Goal: Task Accomplishment & Management: Use online tool/utility

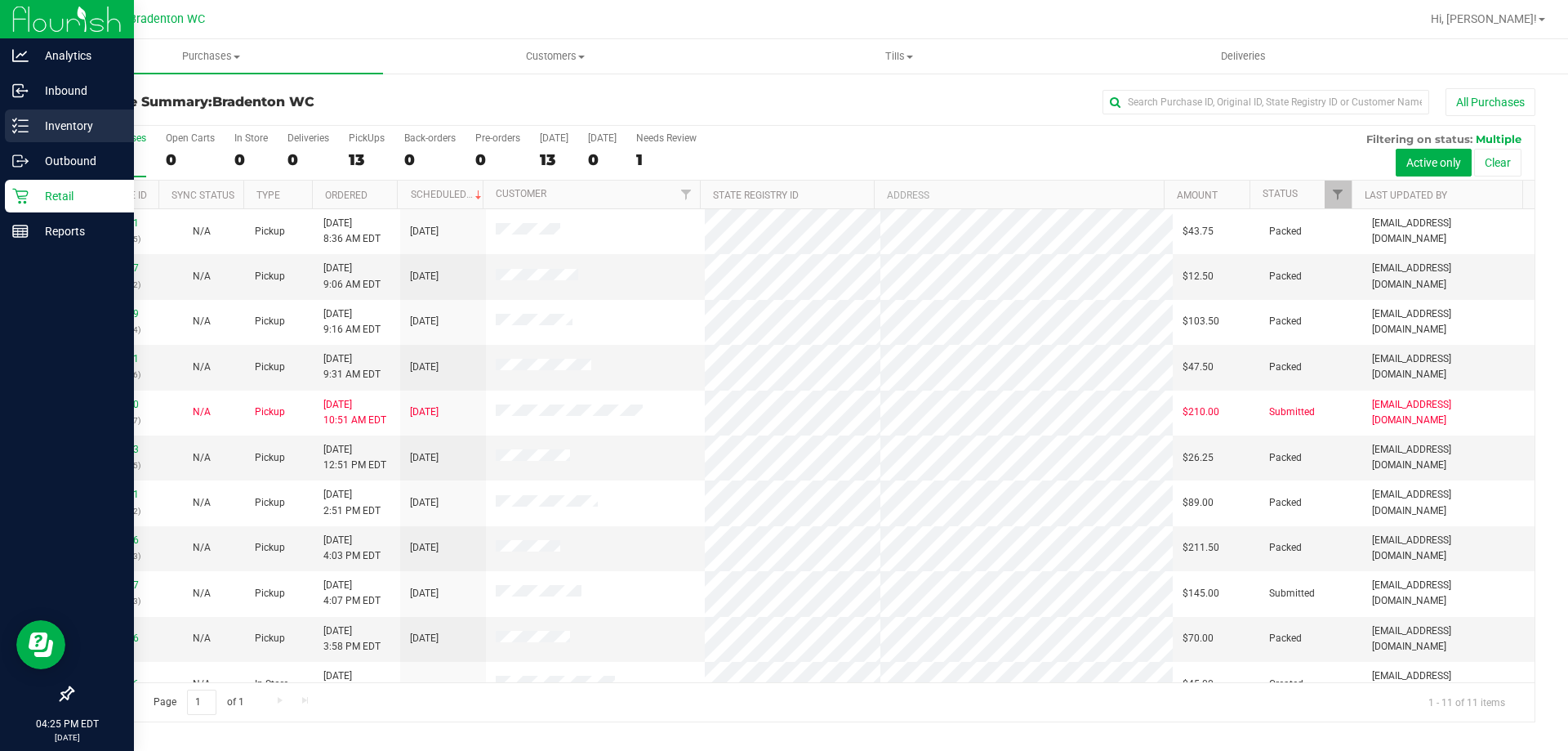
click at [100, 117] on p "Inventory" at bounding box center [77, 126] width 98 height 20
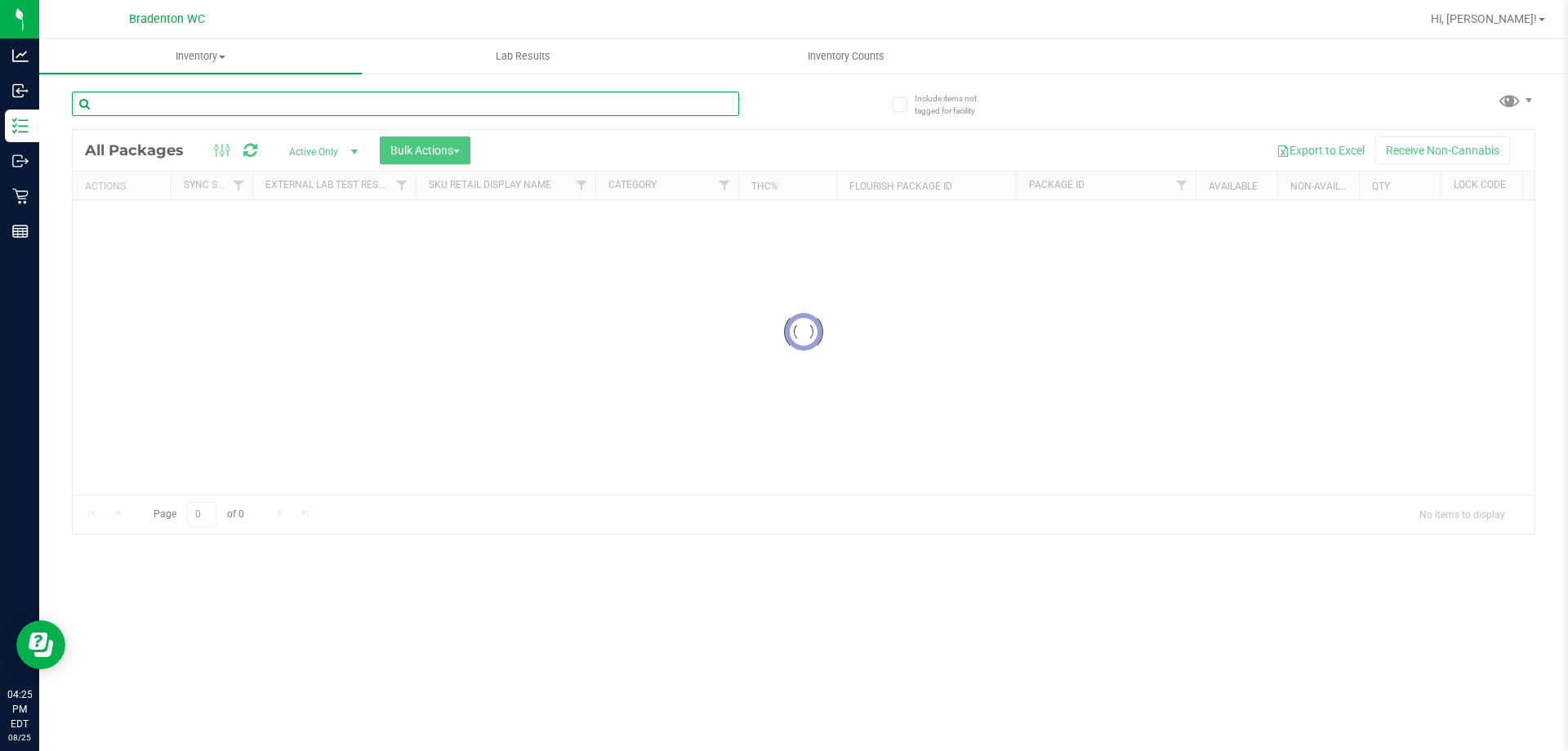
click at [352, 100] on input "text" at bounding box center [406, 104] width 667 height 25
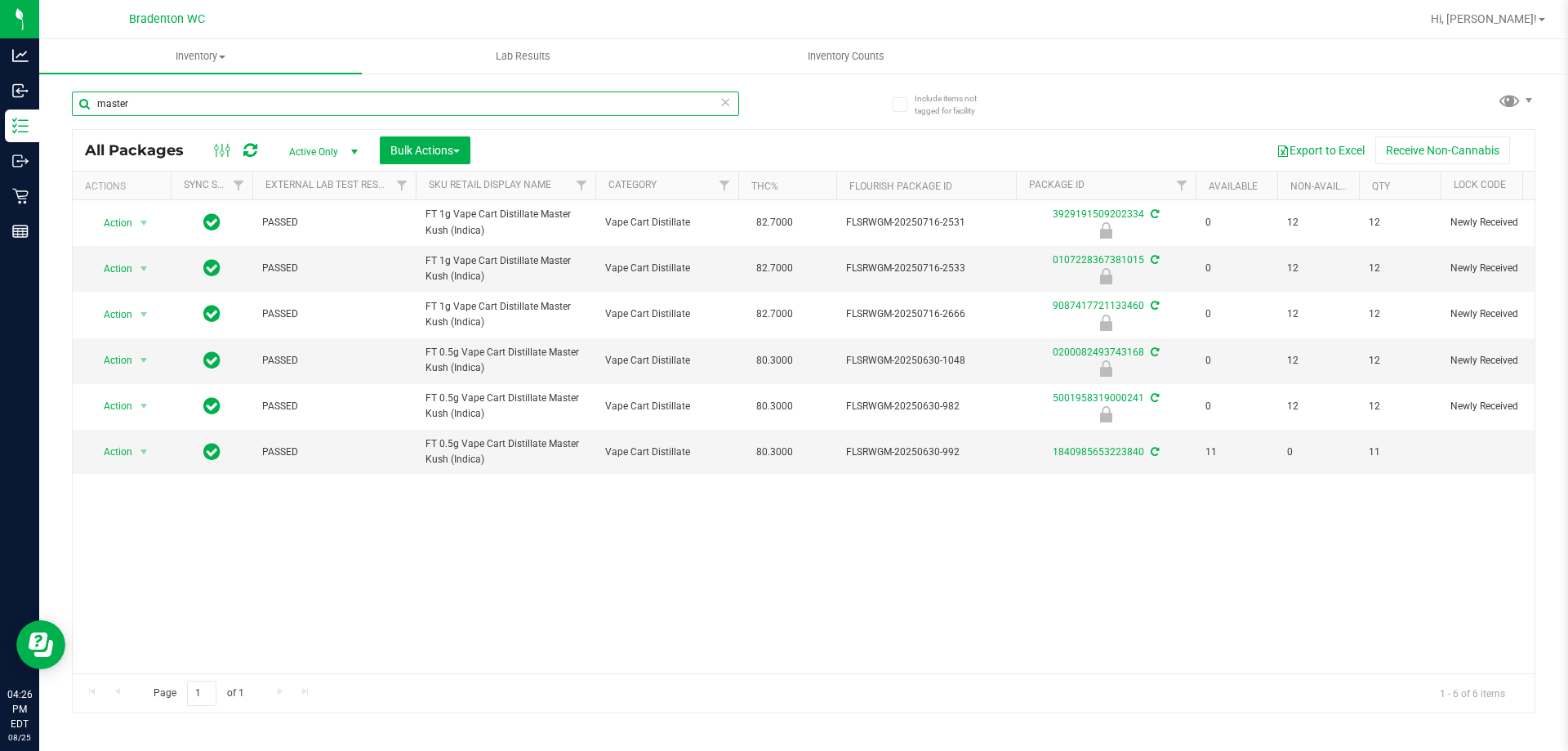
type input "master"
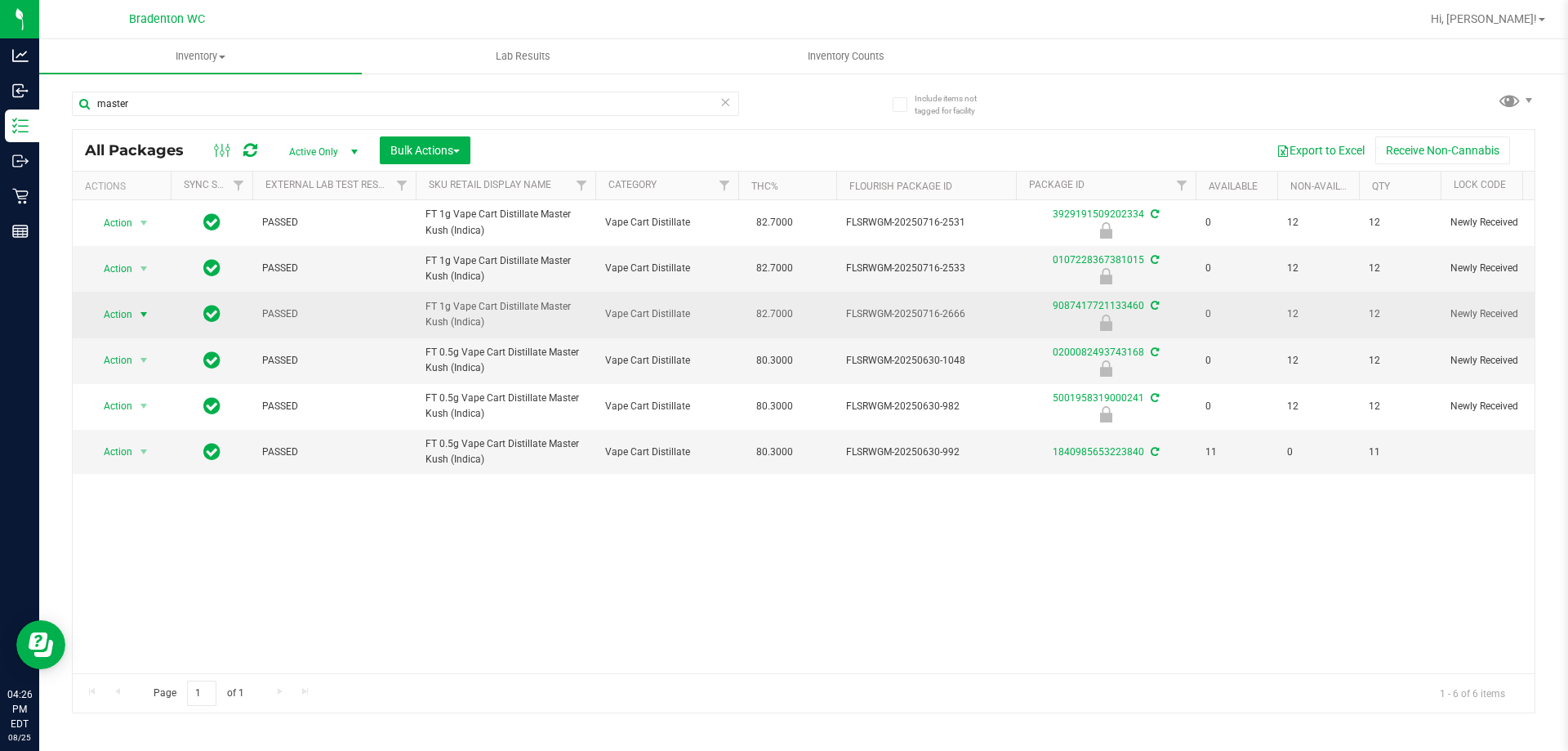
click at [114, 316] on span "Action" at bounding box center [110, 315] width 44 height 23
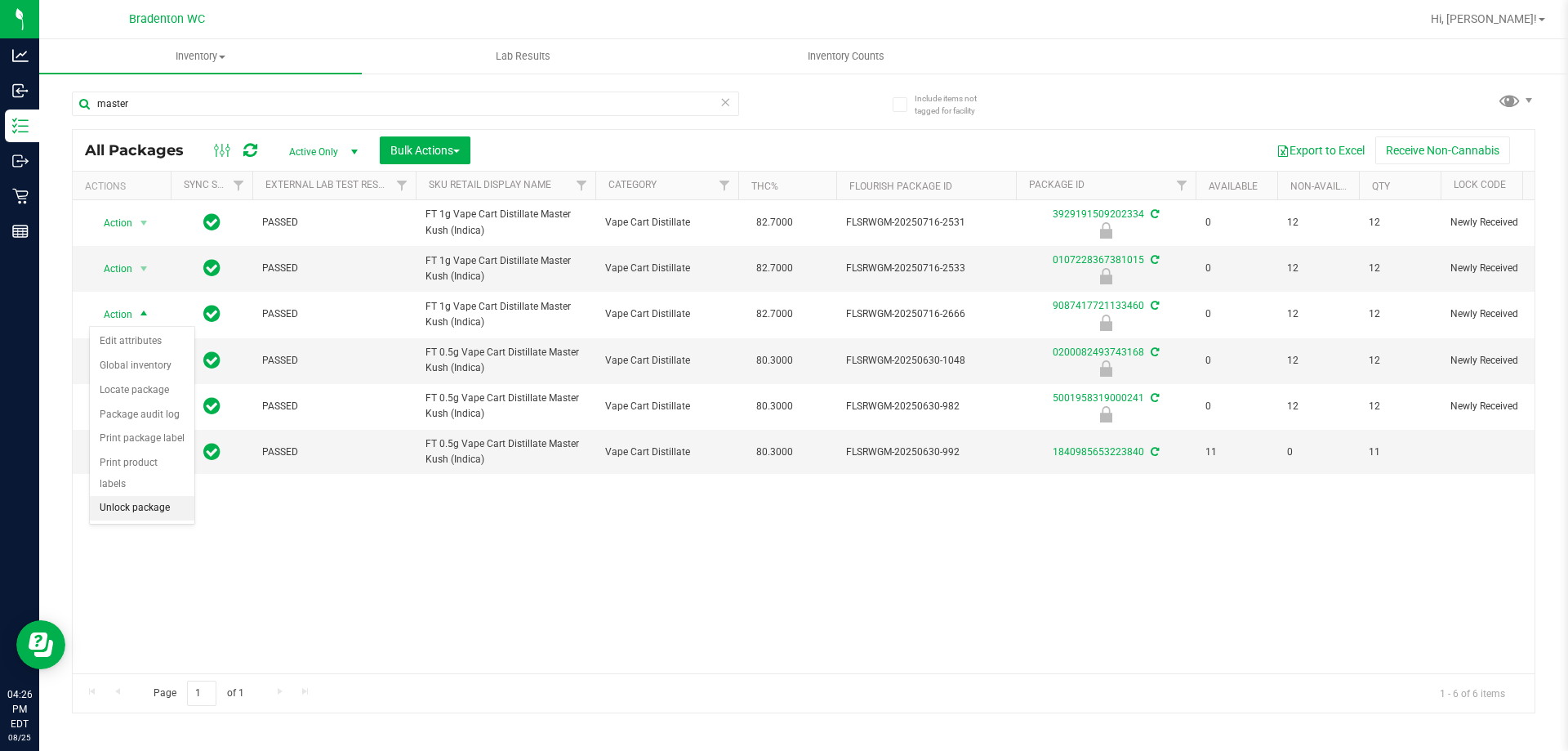
click at [139, 495] on li "Unlock package" at bounding box center [142, 508] width 105 height 25
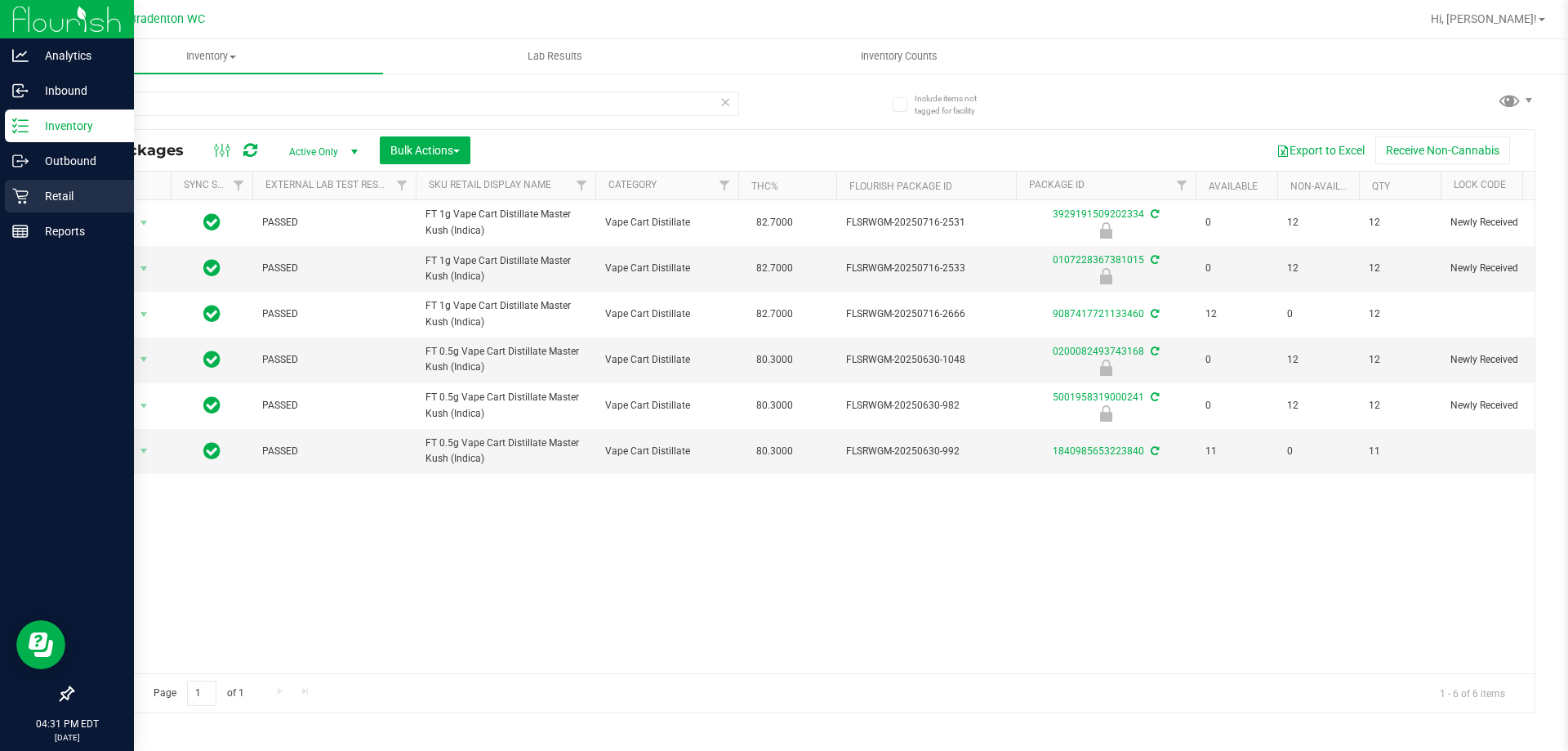
click at [27, 193] on icon at bounding box center [21, 196] width 17 height 17
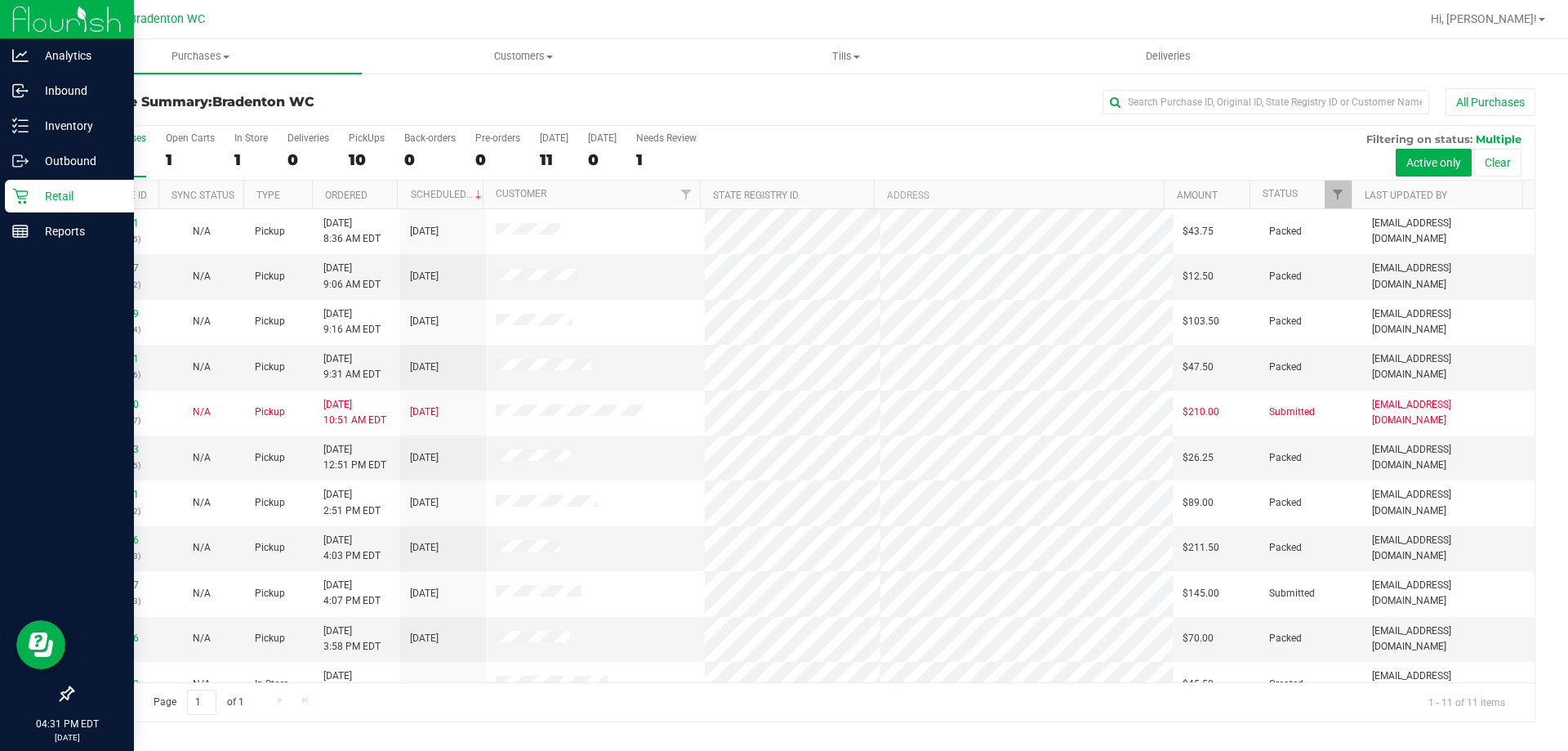
scroll to position [24, 0]
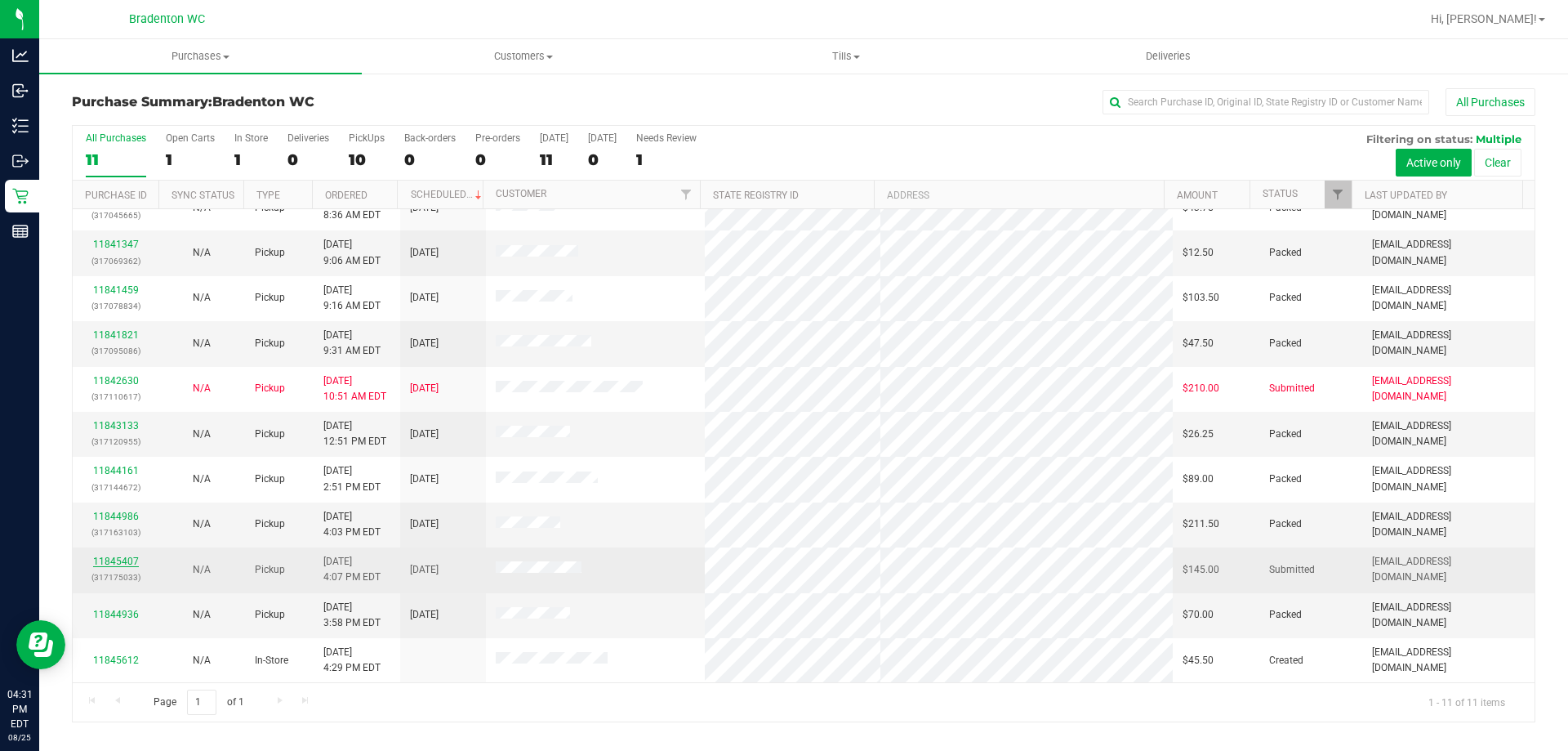
click at [119, 563] on link "11845407" at bounding box center [115, 561] width 46 height 12
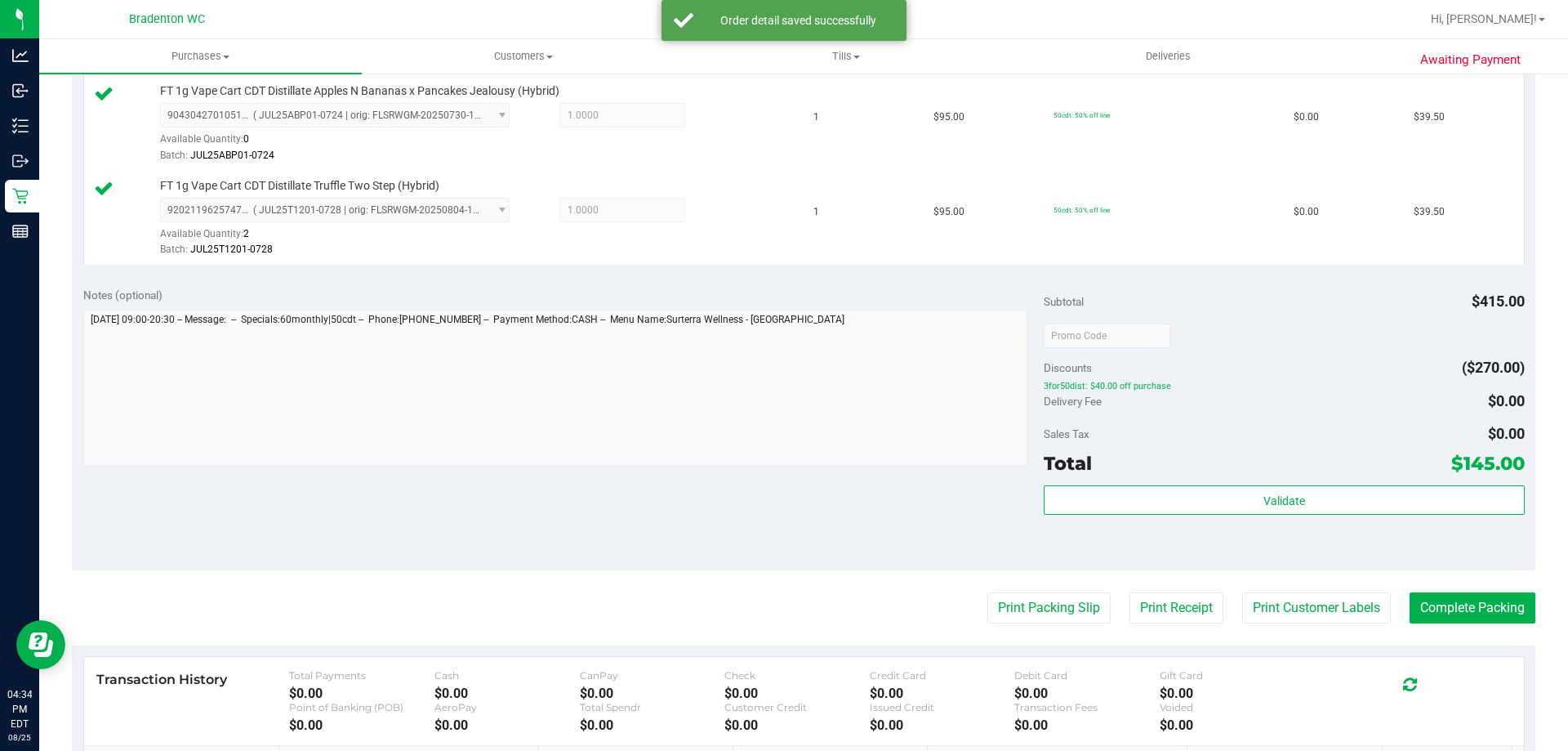
scroll to position [733, 0]
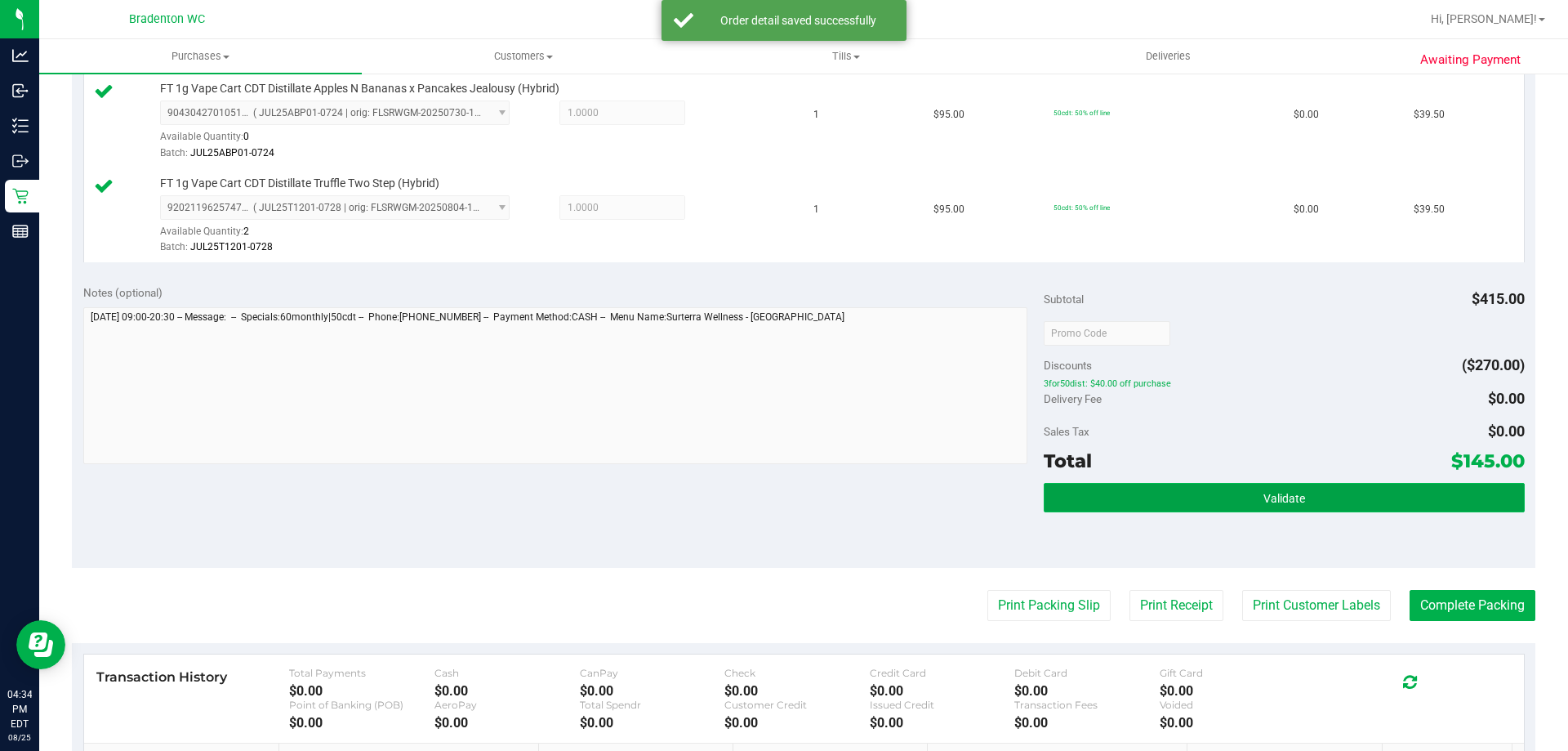
click at [1098, 510] on button "Validate" at bounding box center [1283, 497] width 480 height 29
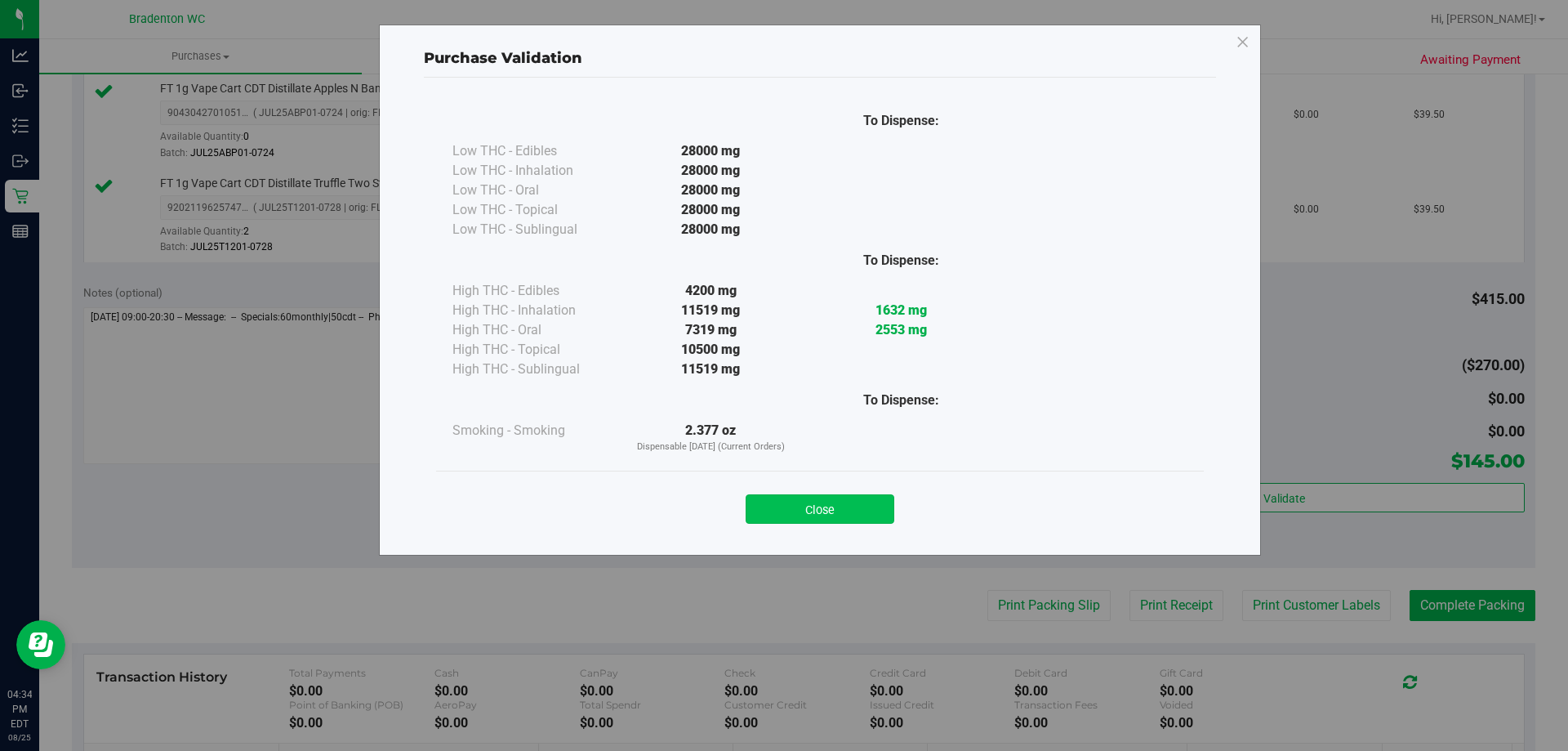
click at [852, 518] on button "Close" at bounding box center [820, 508] width 149 height 29
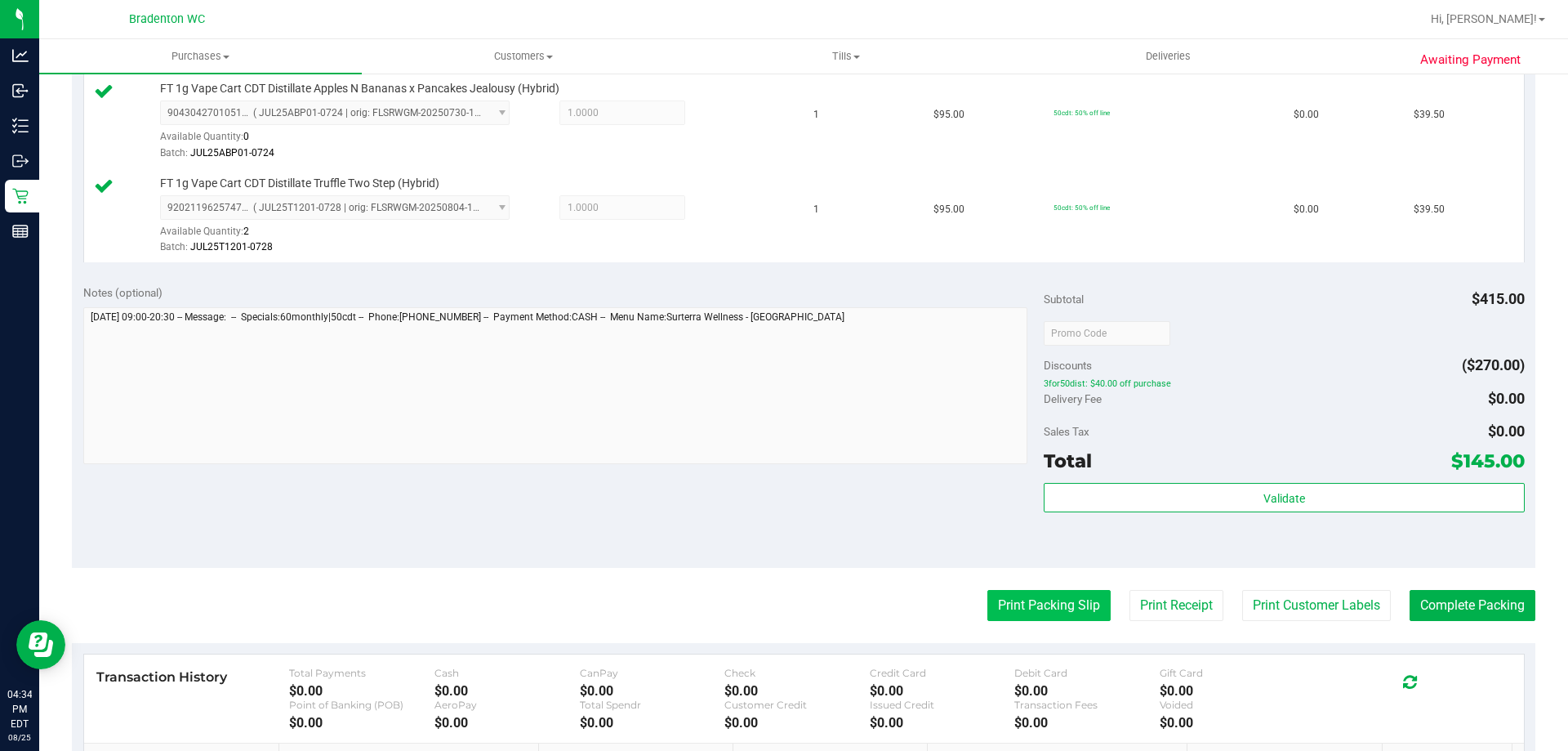
click at [1015, 607] on button "Print Packing Slip" at bounding box center [1049, 605] width 124 height 31
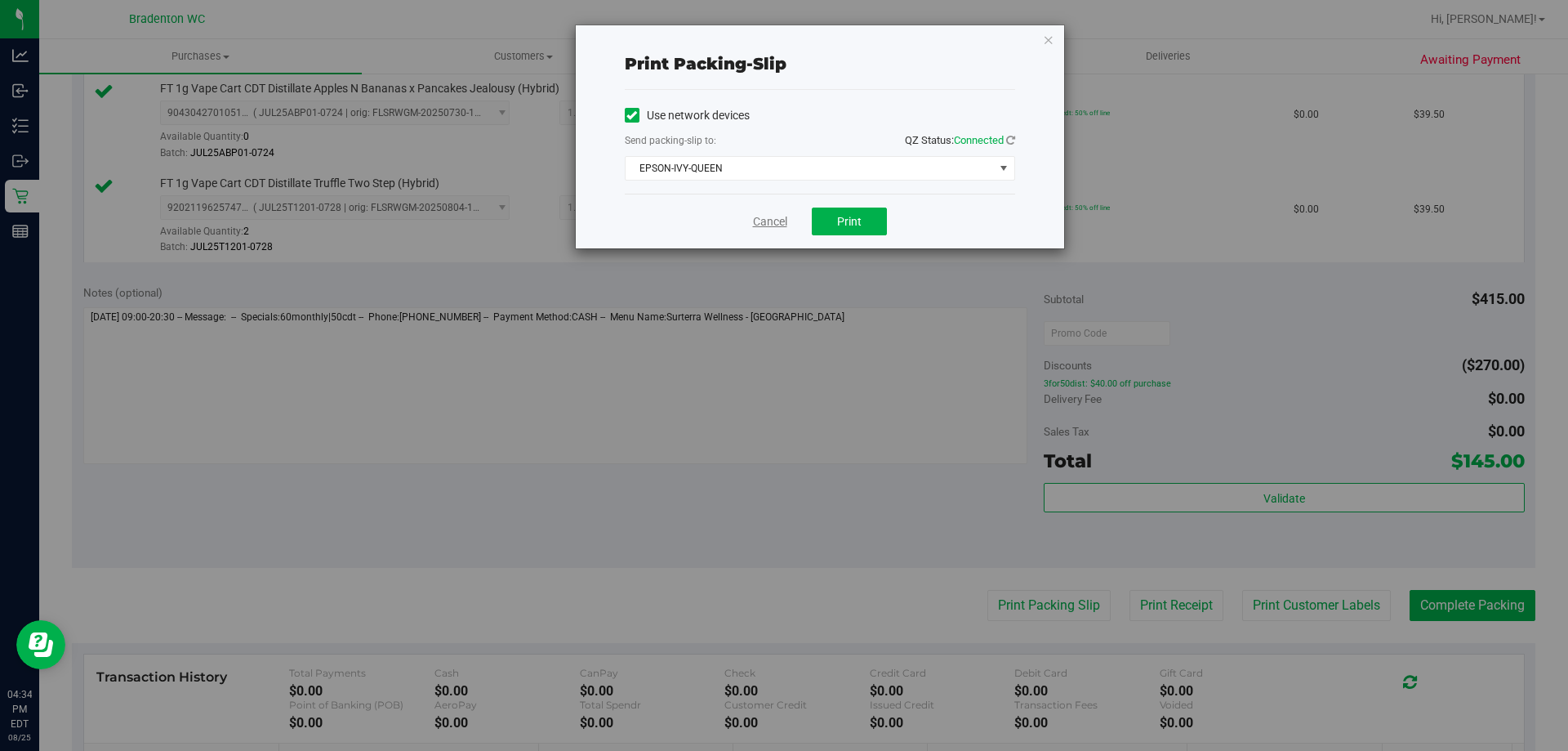
click at [756, 222] on link "Cancel" at bounding box center [770, 222] width 34 height 17
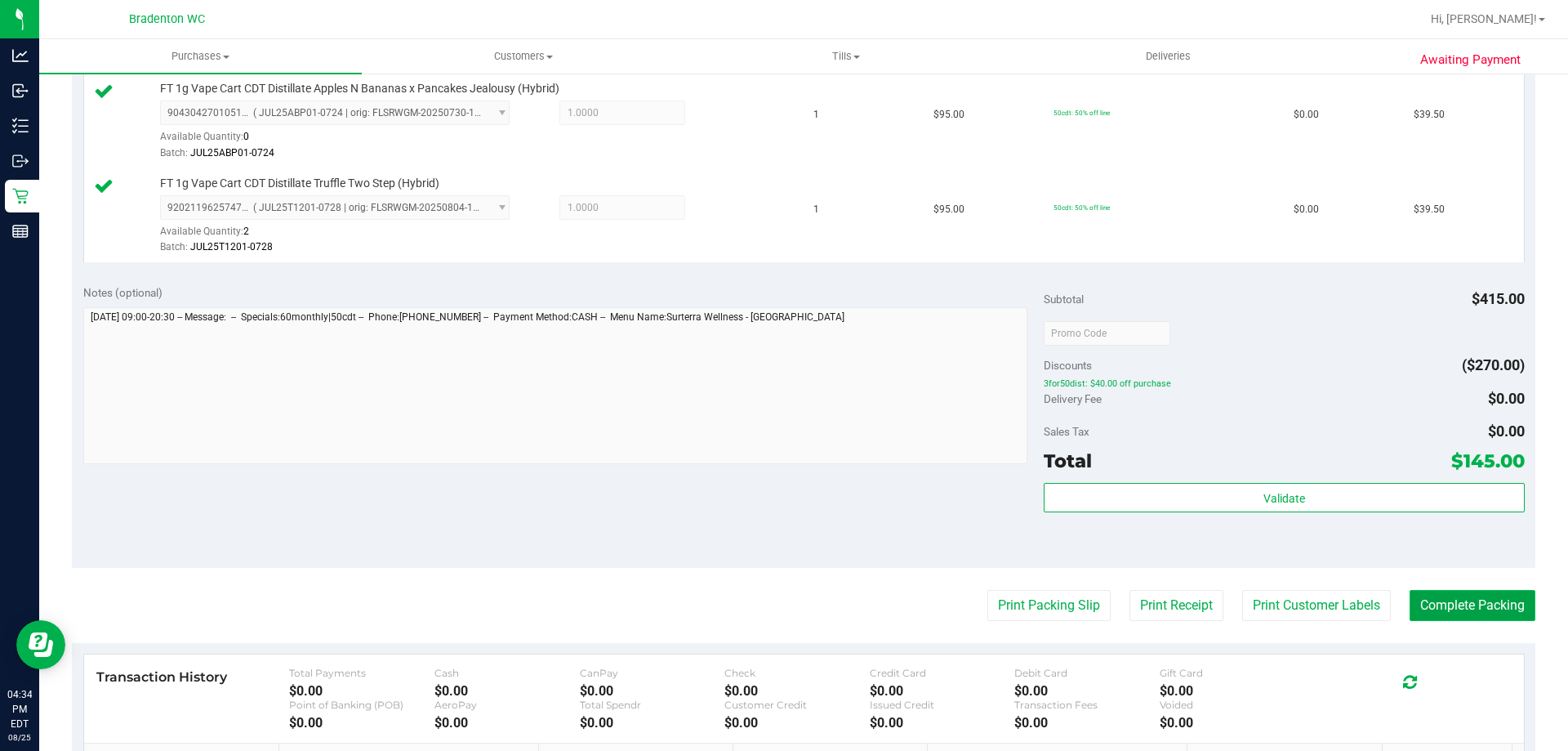
click at [1442, 609] on button "Complete Packing" at bounding box center [1473, 605] width 126 height 31
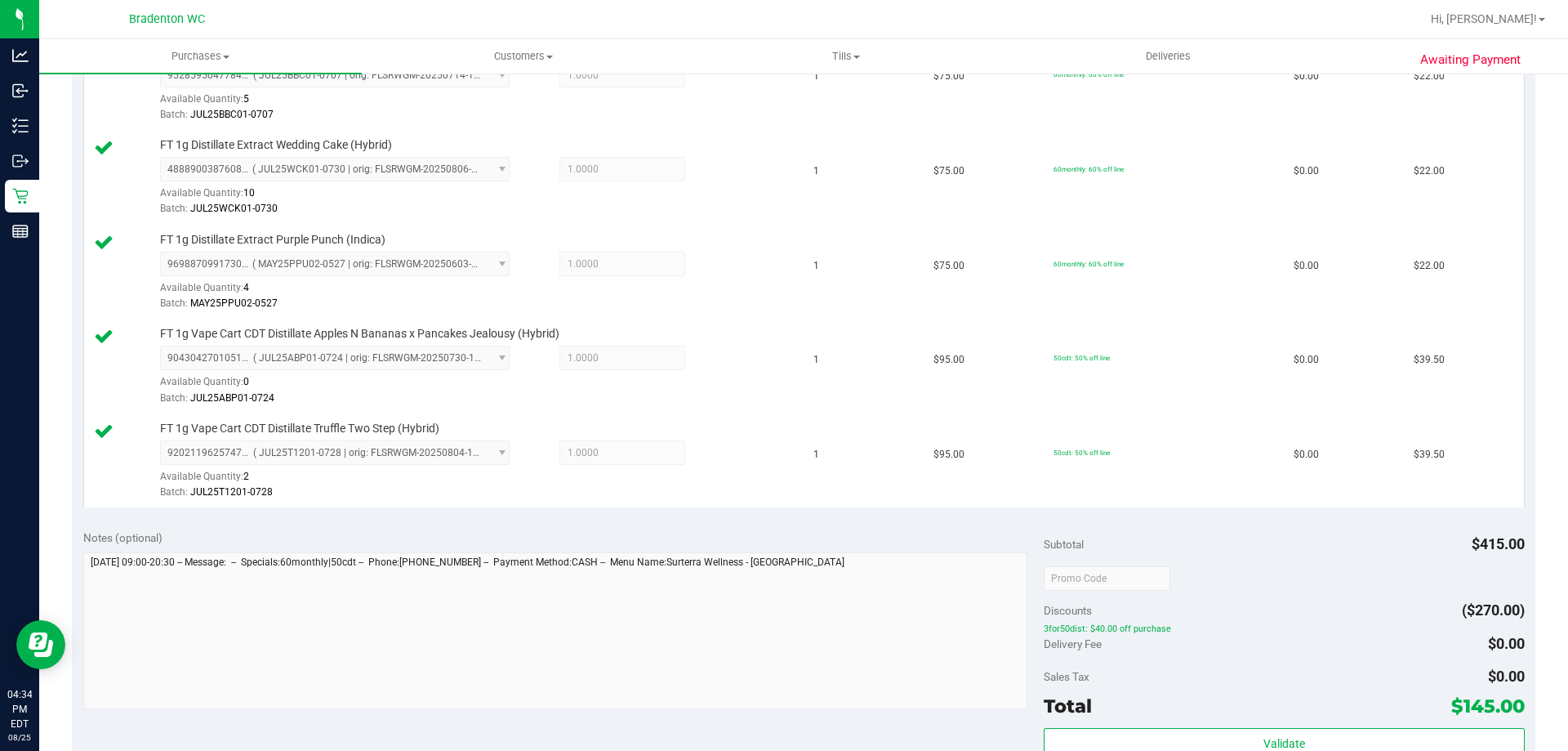
scroll to position [0, 0]
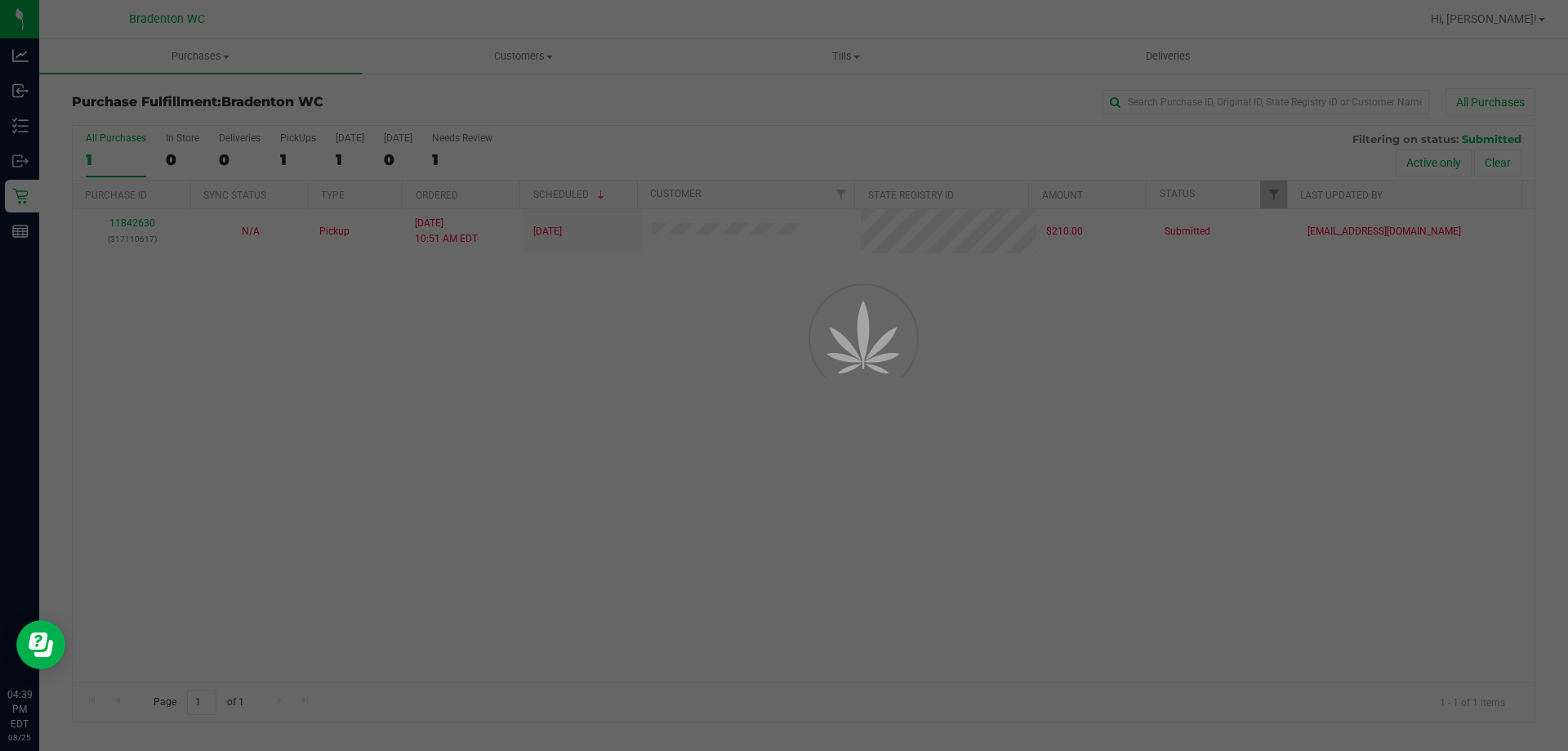
click at [703, 235] on div at bounding box center [784, 375] width 1568 height 751
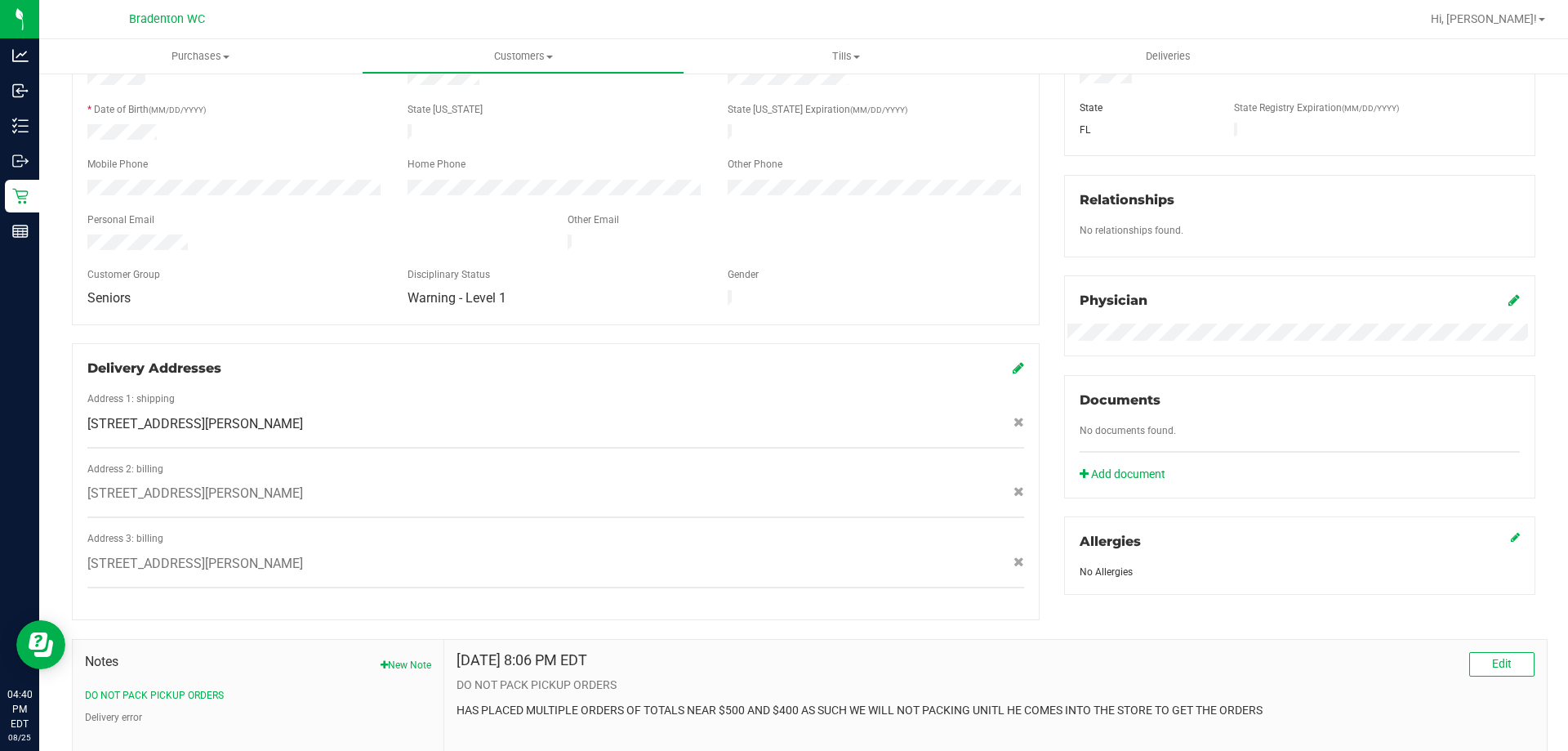
scroll to position [389, 0]
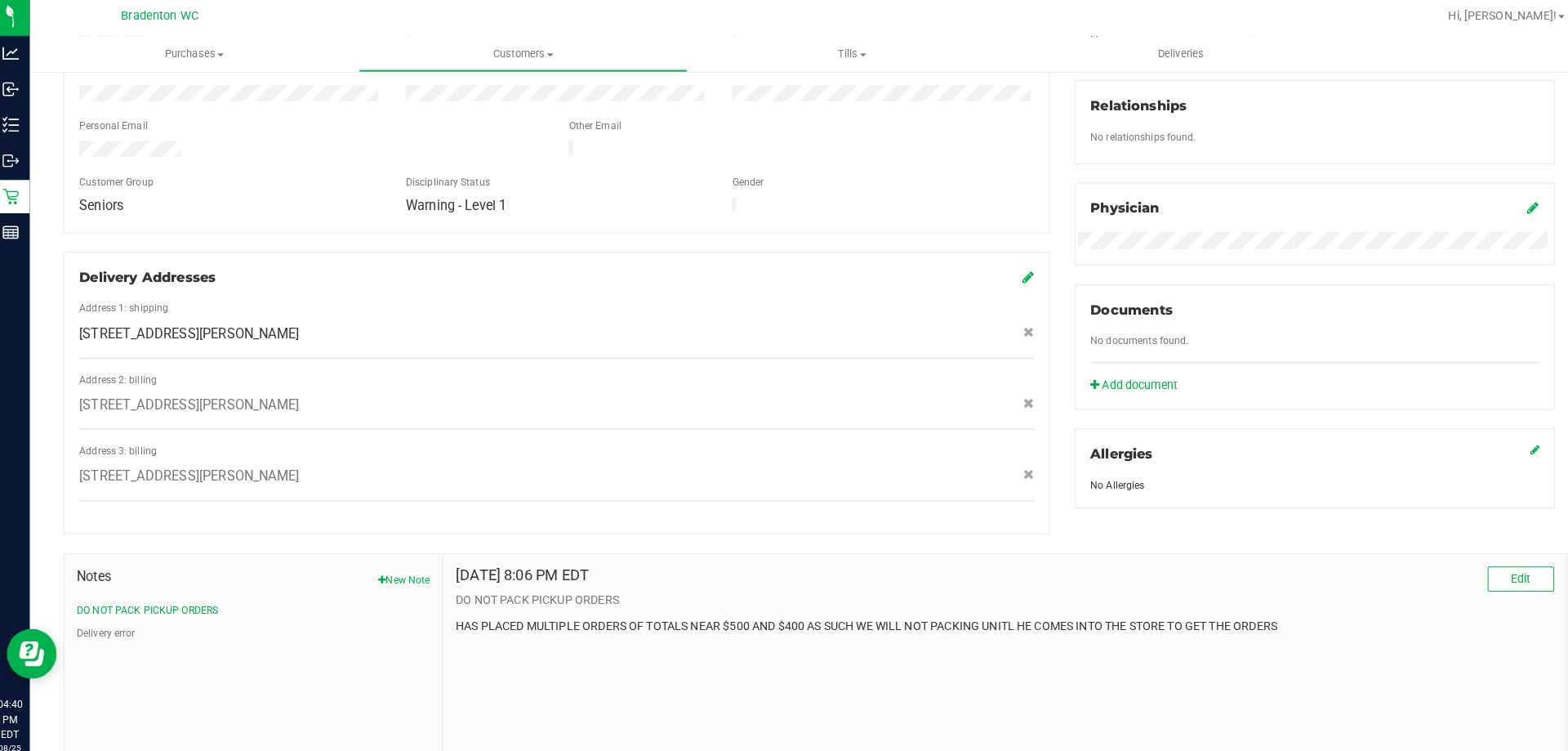
click at [493, 608] on p "HAS PLACED MULTIPLE ORDERS OF TOTALS NEAR $500 AND $400 AS SUCH WE WILL NOT PAC…" at bounding box center [995, 617] width 1078 height 17
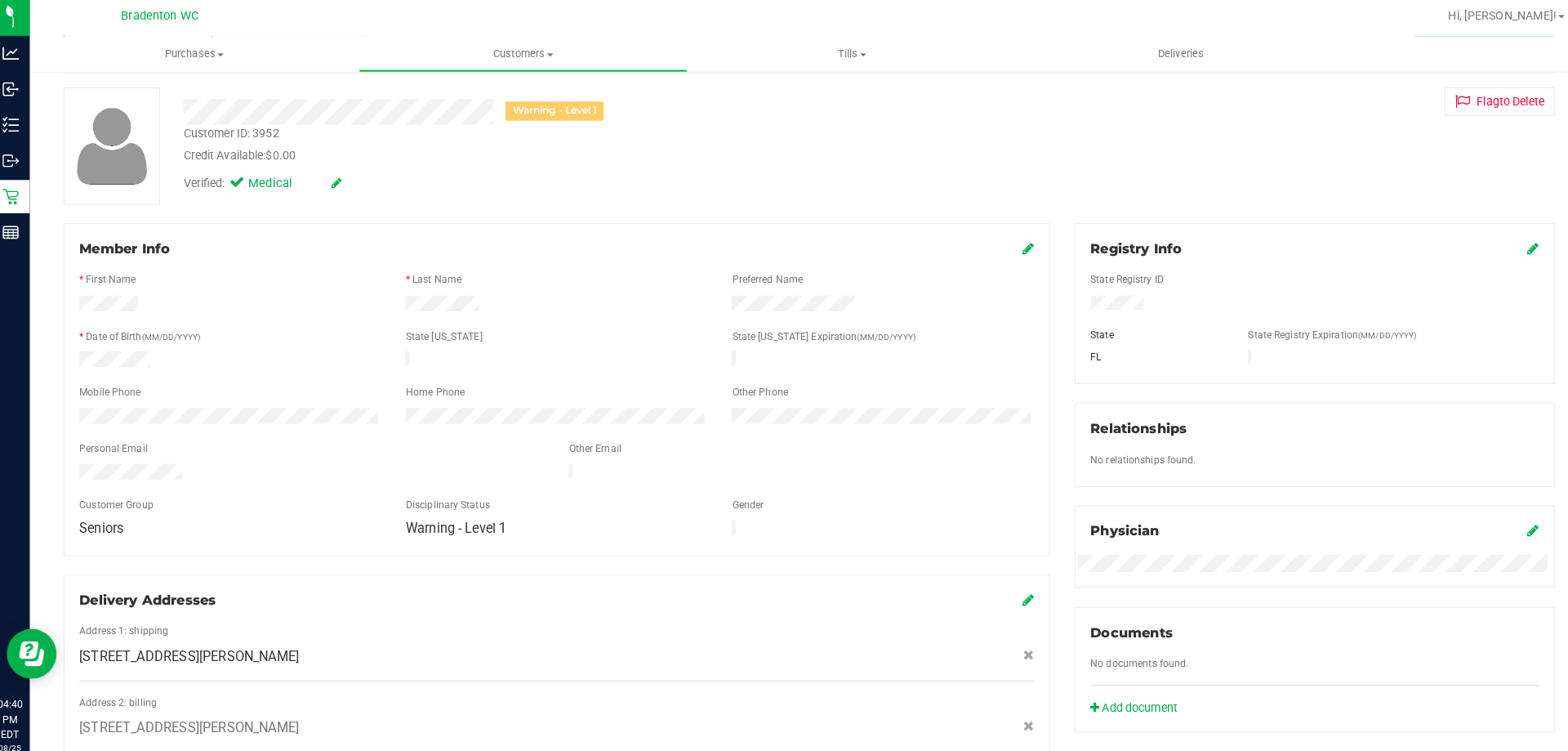
scroll to position [0, 0]
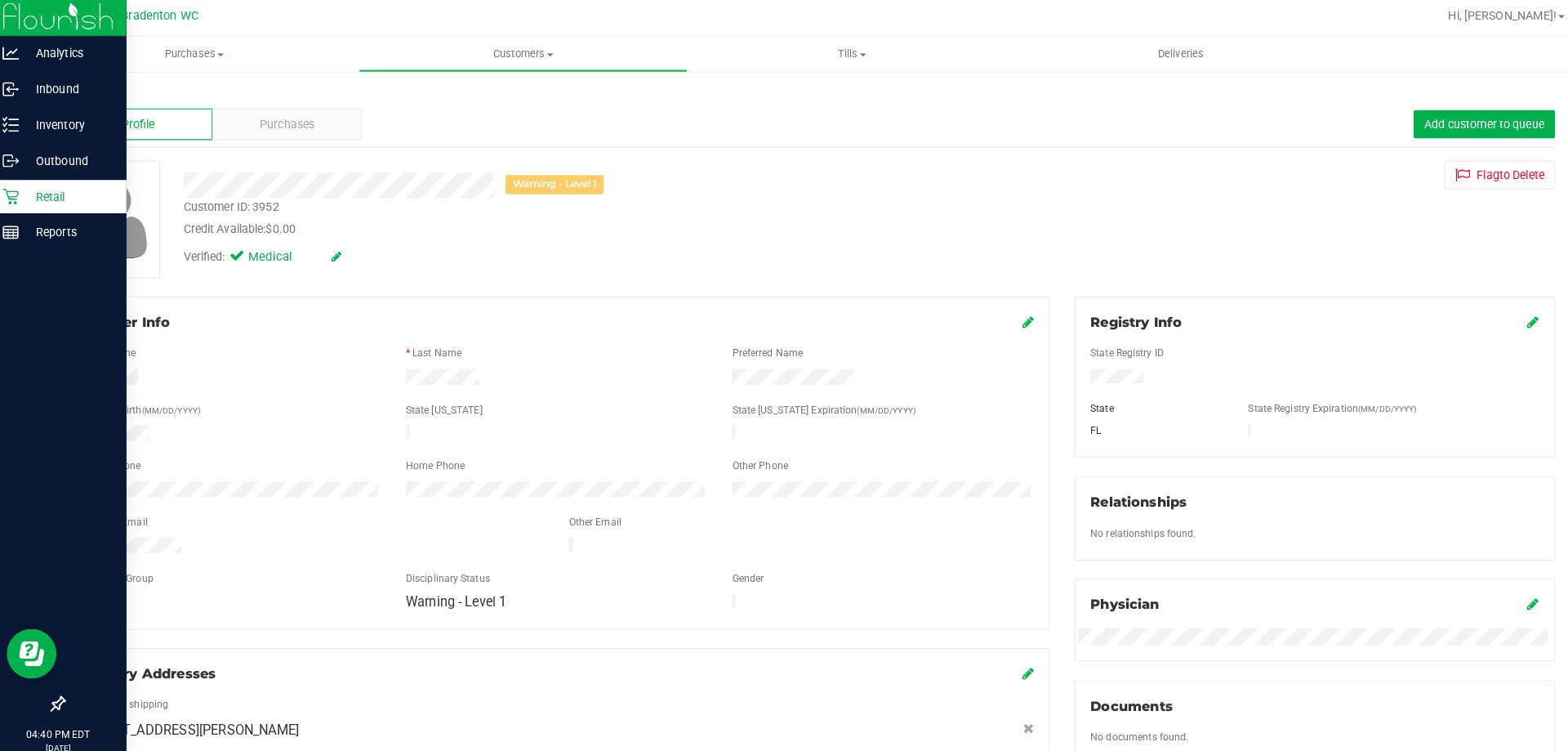
click at [22, 209] on div "Retail" at bounding box center [70, 196] width 129 height 32
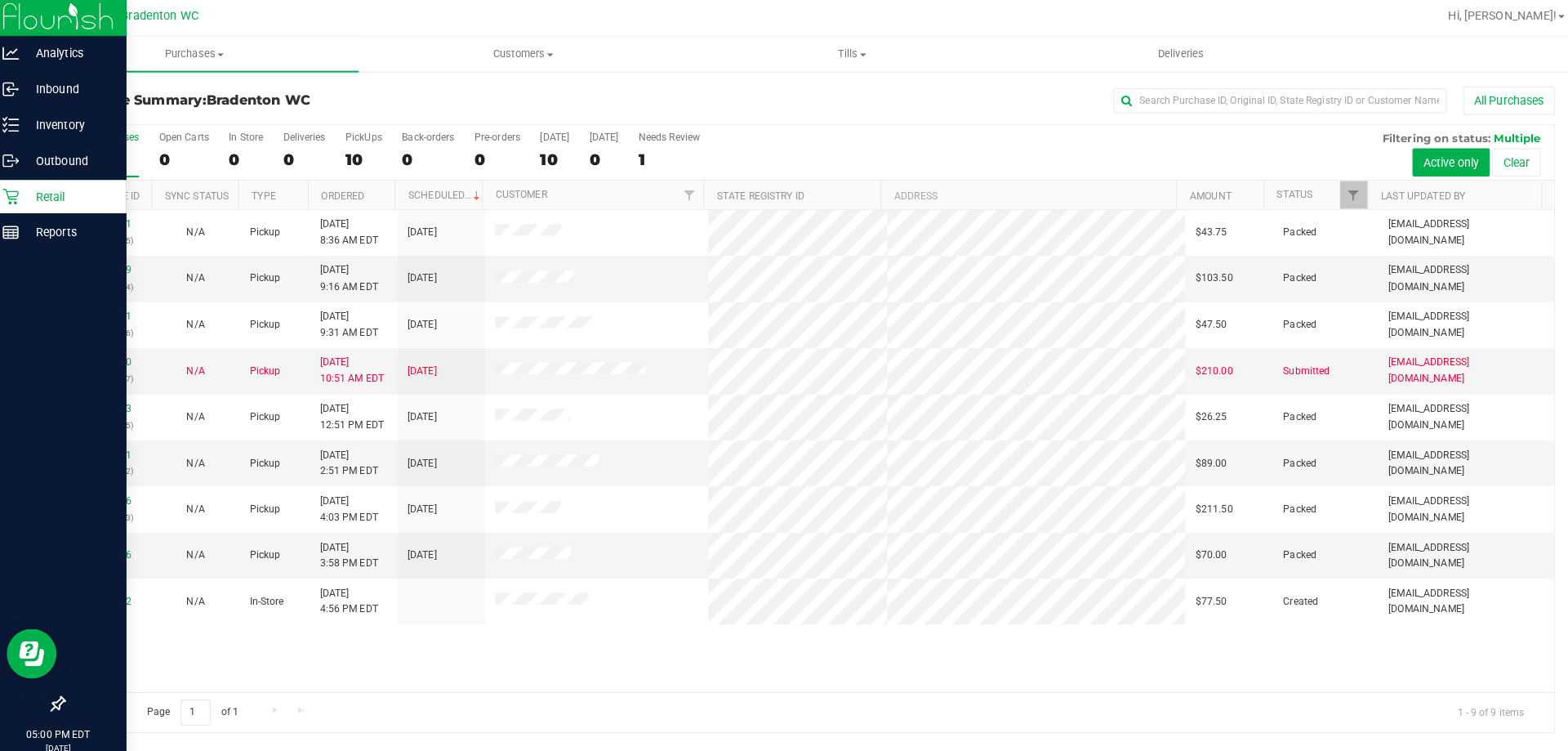
click at [18, 188] on icon at bounding box center [21, 196] width 17 height 17
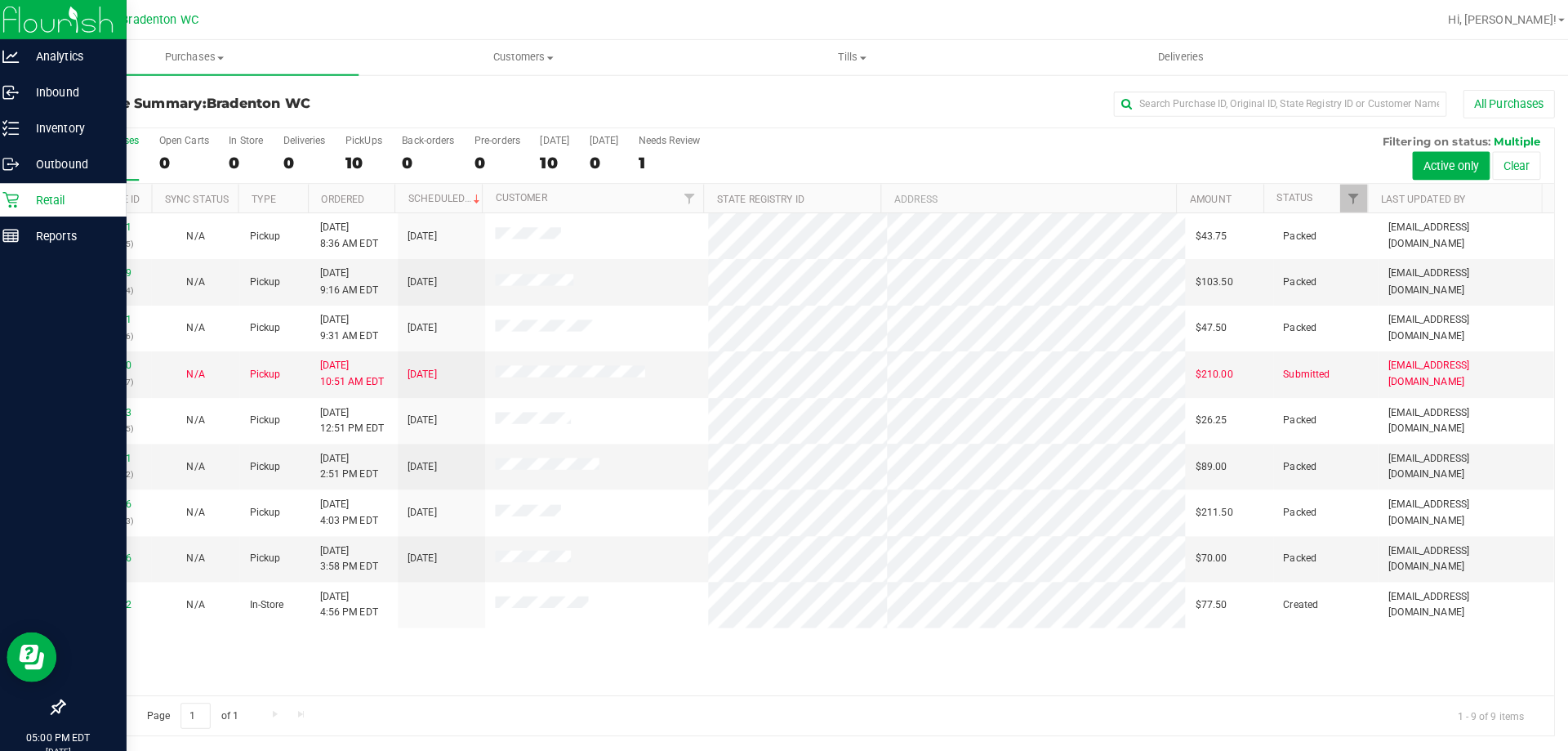
click at [74, 213] on link "Retail" at bounding box center [66, 198] width 134 height 35
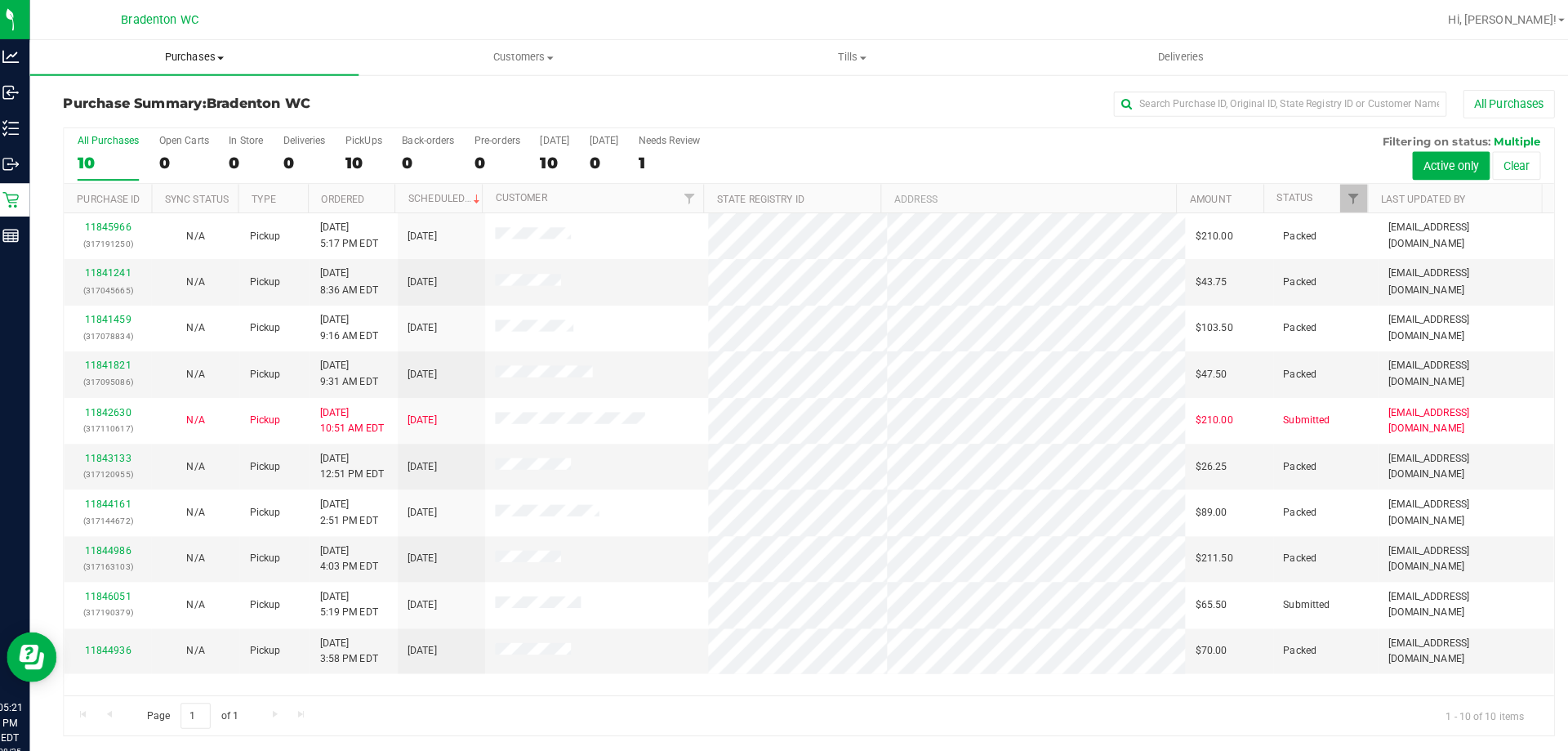
click at [217, 63] on span "Purchases" at bounding box center [200, 56] width 323 height 15
click at [163, 95] on span "Summary of purchases" at bounding box center [123, 98] width 168 height 14
click at [367, 194] on link "Ordered" at bounding box center [346, 195] width 42 height 12
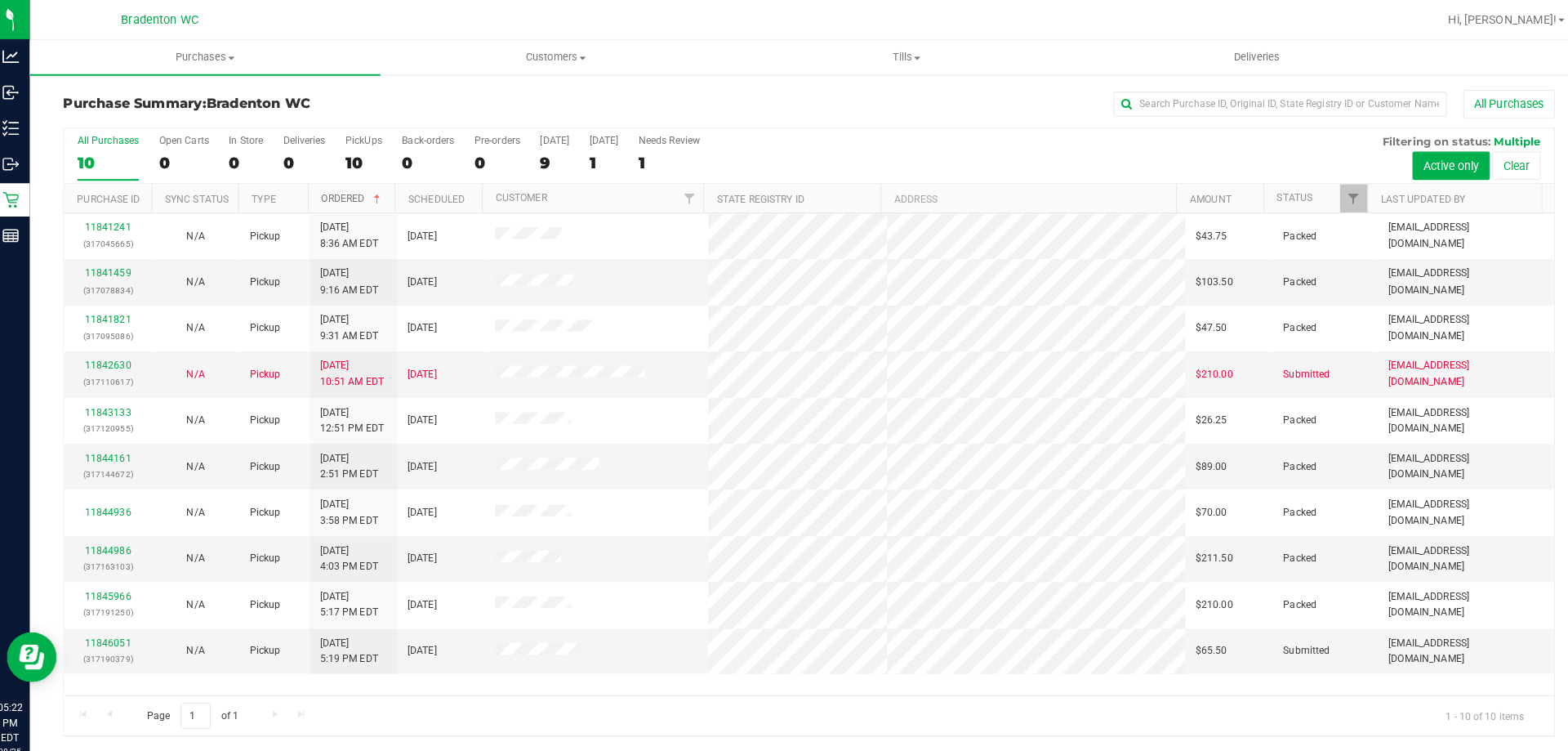
click at [383, 198] on span at bounding box center [380, 195] width 13 height 13
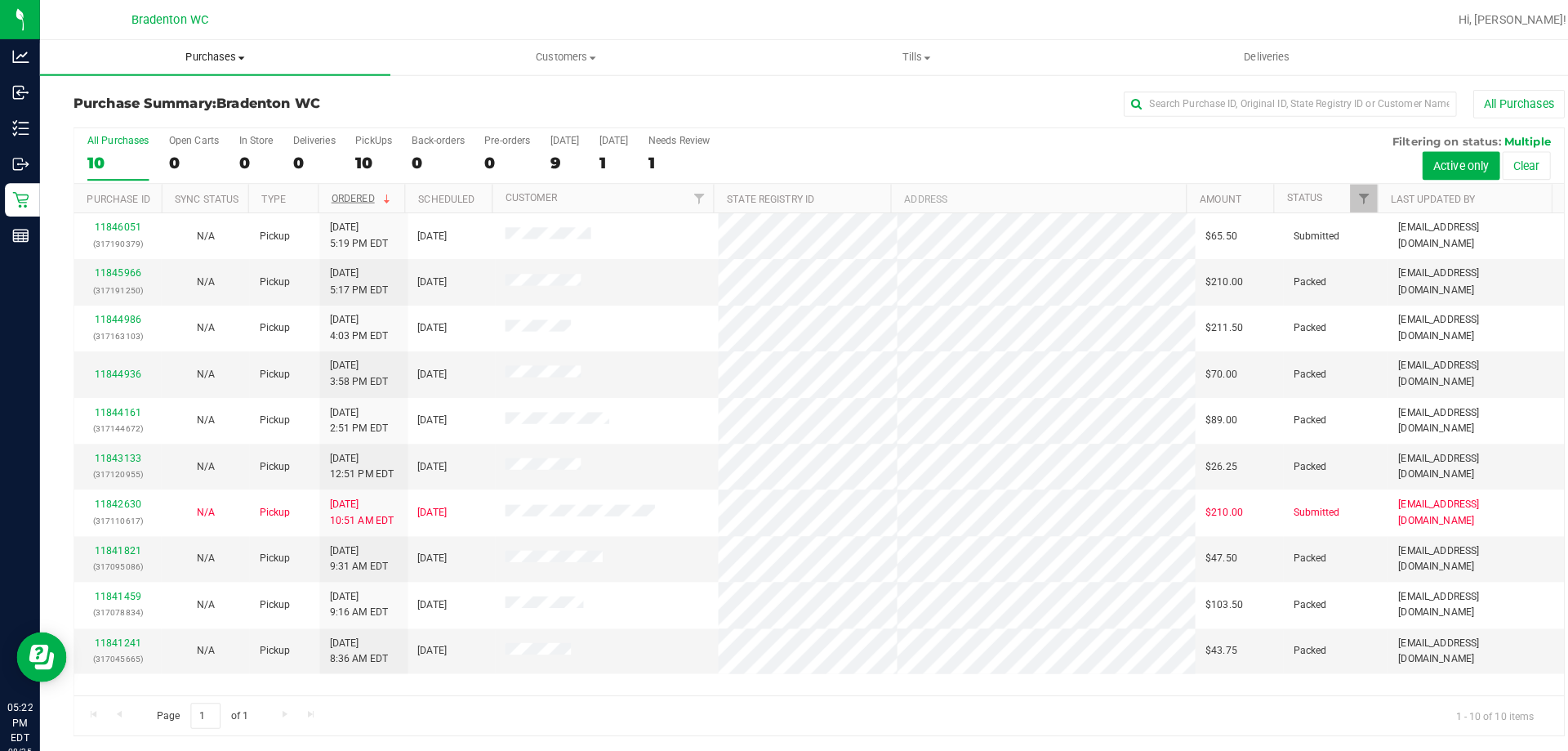
click at [213, 59] on span "Purchases" at bounding box center [211, 56] width 343 height 15
click at [214, 55] on span "Purchases" at bounding box center [211, 56] width 343 height 15
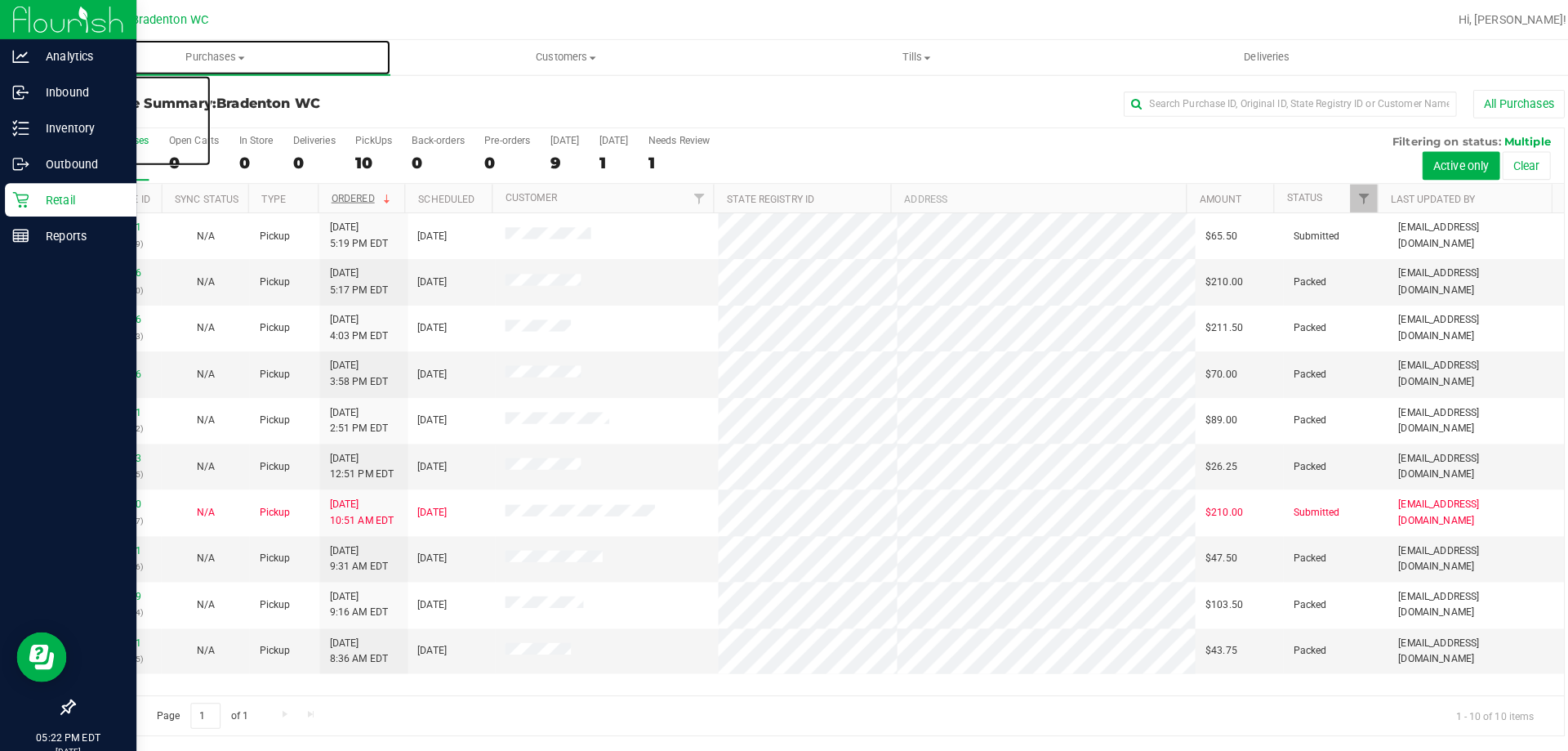
click at [22, 207] on div "Retail" at bounding box center [70, 196] width 129 height 32
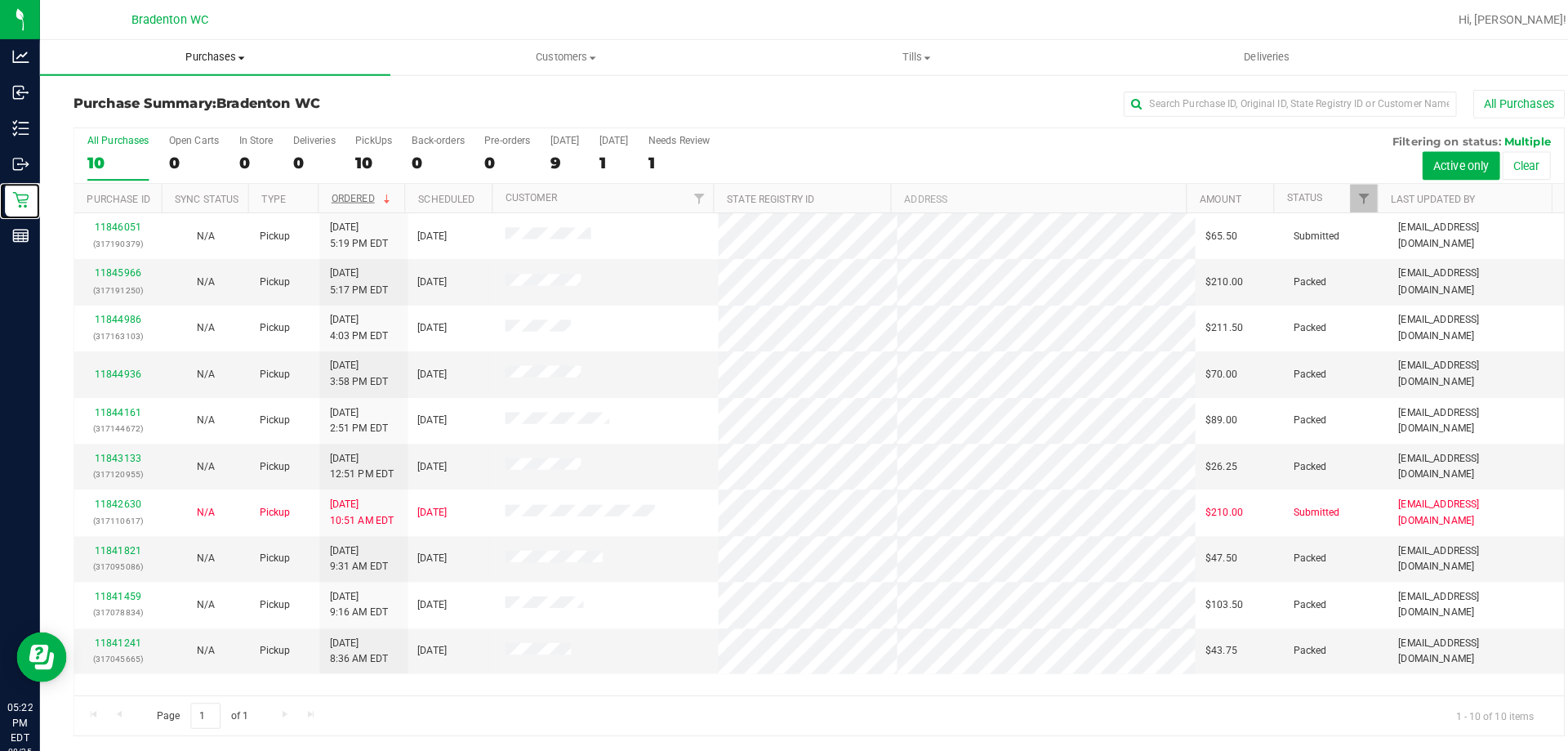
click at [218, 56] on span "Purchases" at bounding box center [211, 56] width 343 height 15
click at [151, 137] on span "All purchases" at bounding box center [97, 137] width 116 height 14
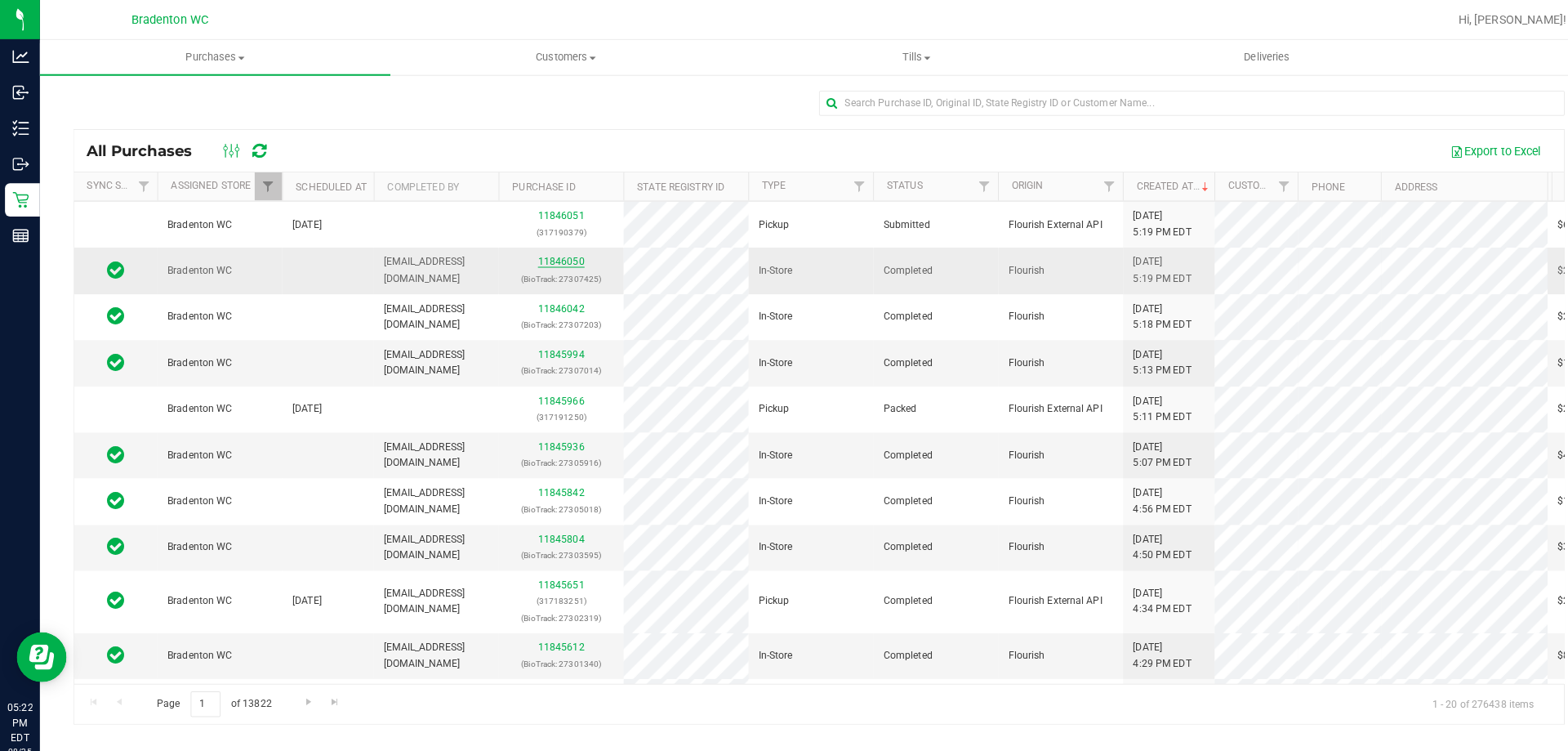
click at [562, 256] on link "11846050" at bounding box center [550, 256] width 46 height 12
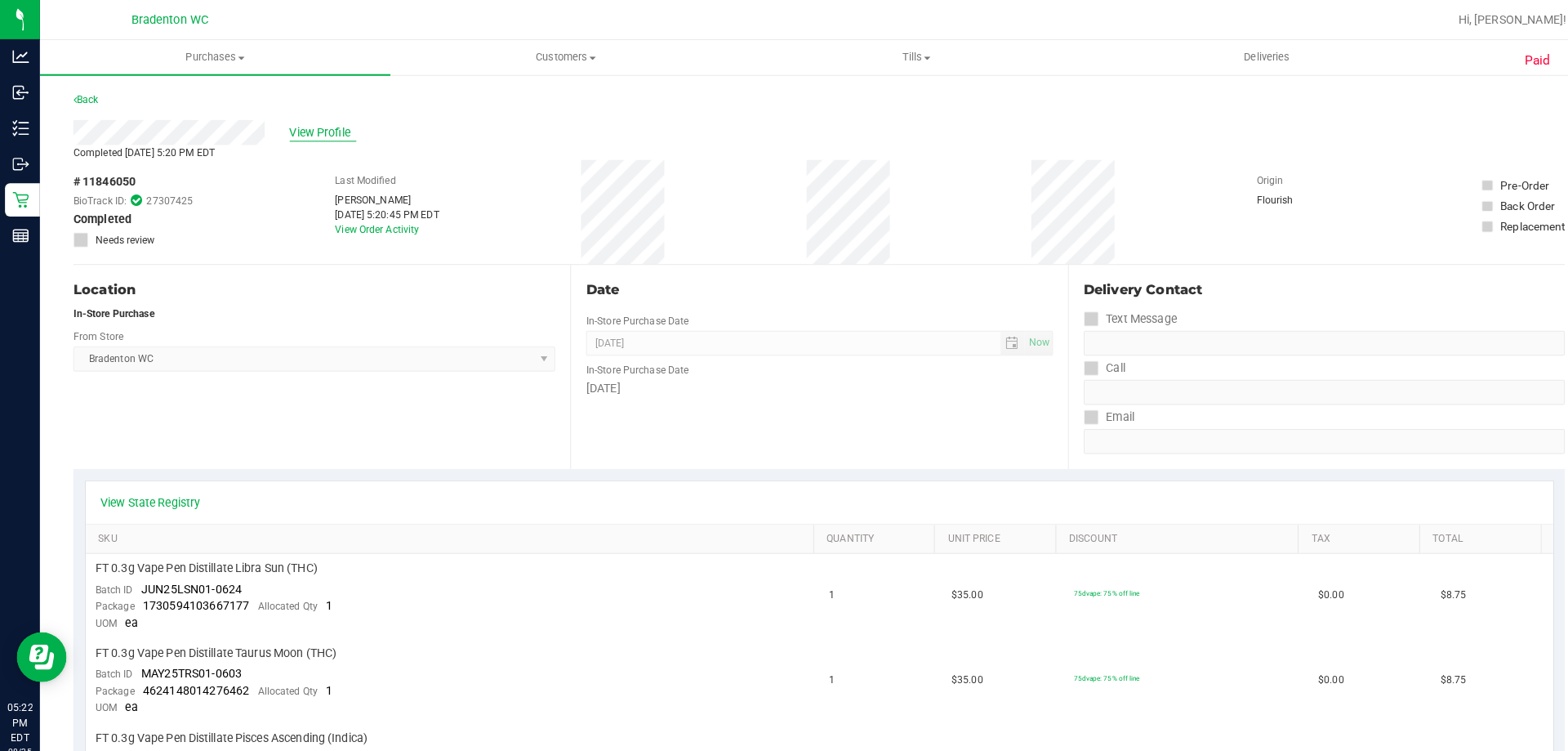
click at [331, 124] on span "View Profile" at bounding box center [317, 130] width 66 height 17
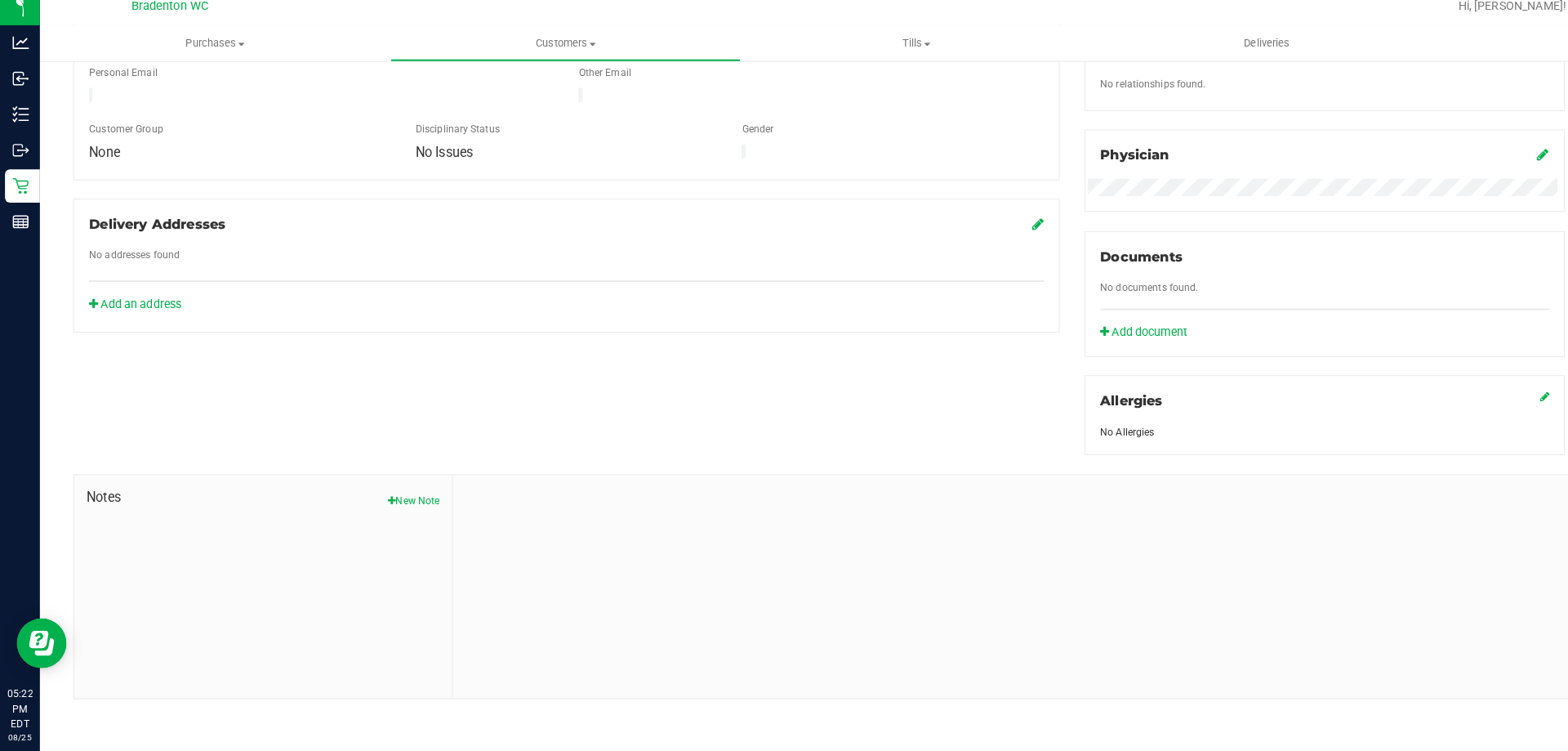
click at [402, 502] on button "New Note" at bounding box center [406, 505] width 51 height 15
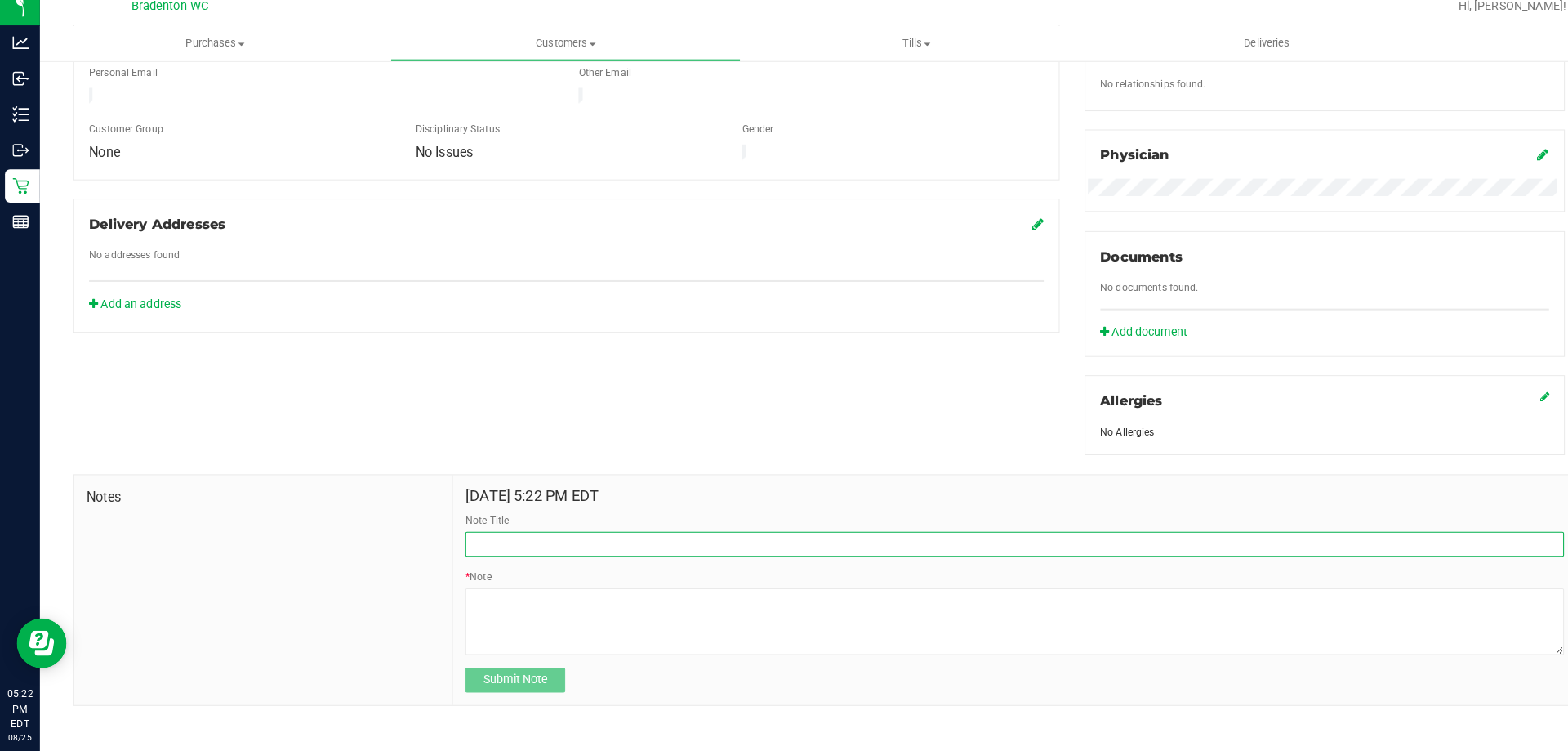
click at [504, 539] on input "Note Title" at bounding box center [995, 548] width 1078 height 25
type input "2nd time discount"
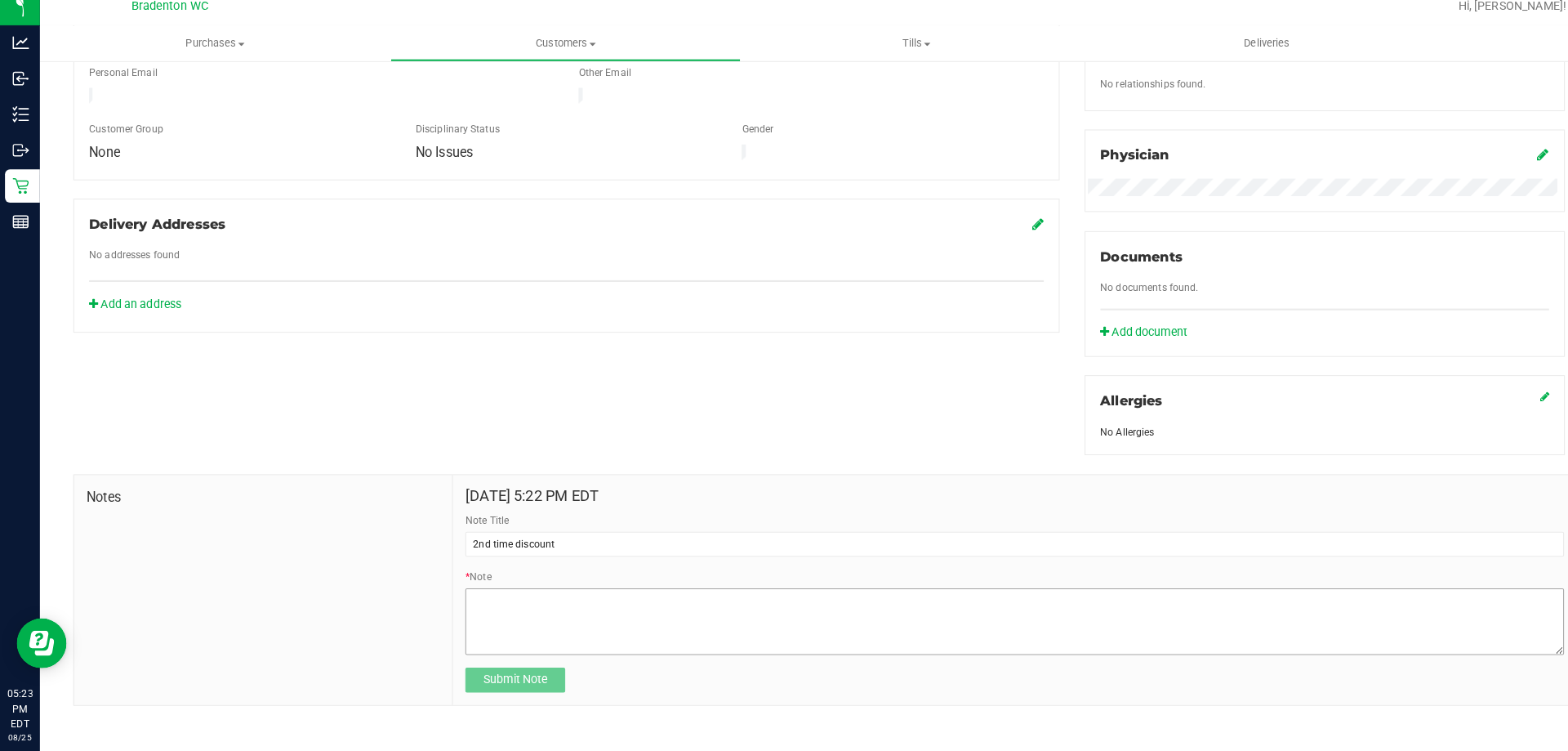
click at [573, 603] on textarea "* Note" at bounding box center [995, 623] width 1078 height 66
type textarea "h"
click at [460, 607] on textarea "* Note" at bounding box center [995, 623] width 1078 height 66
click at [496, 605] on textarea "* Note" at bounding box center [995, 623] width 1078 height 66
type textarea "he made 2 purchases back to back because he forgot to add something so his 2nd …"
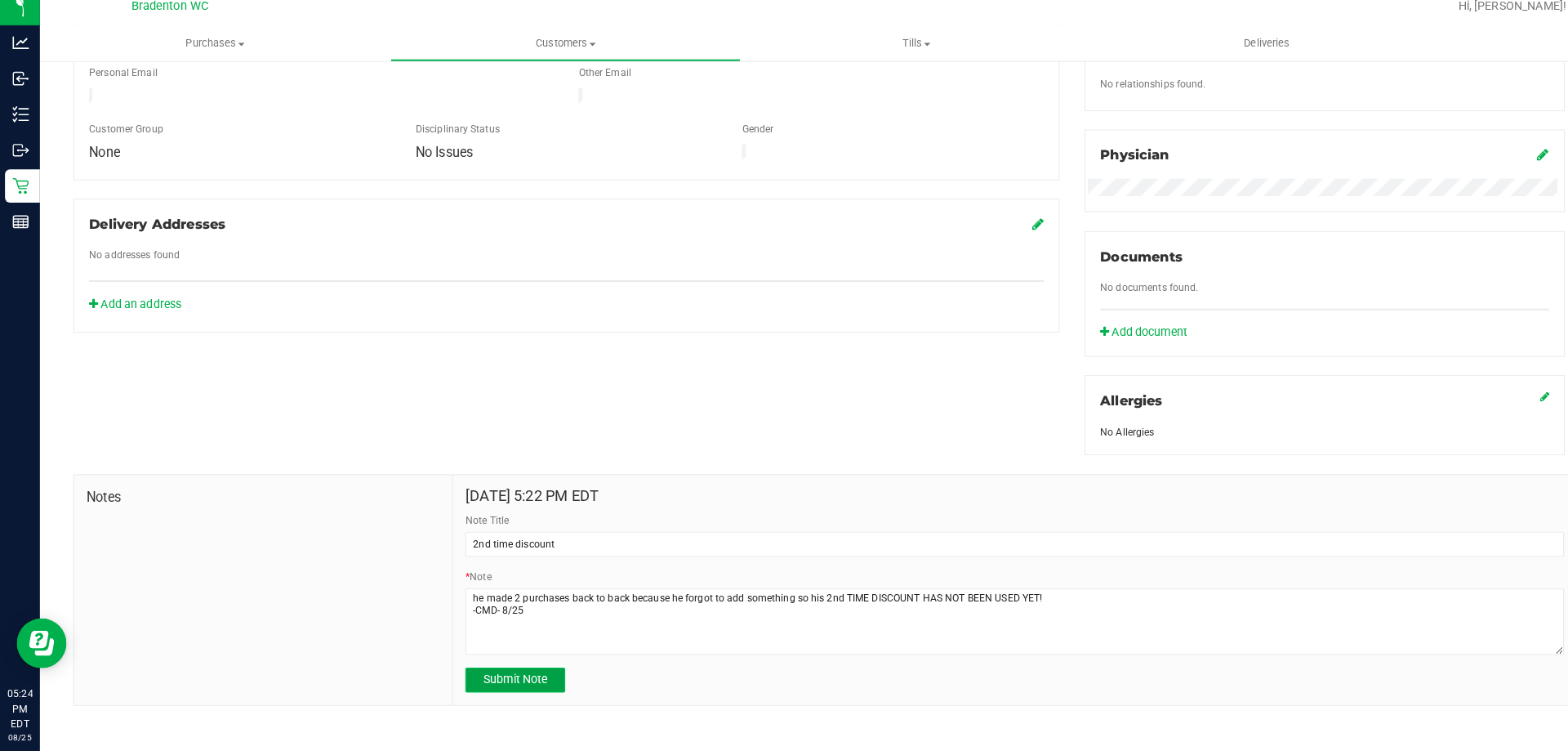
click at [531, 674] on span "Submit Note" at bounding box center [506, 680] width 63 height 13
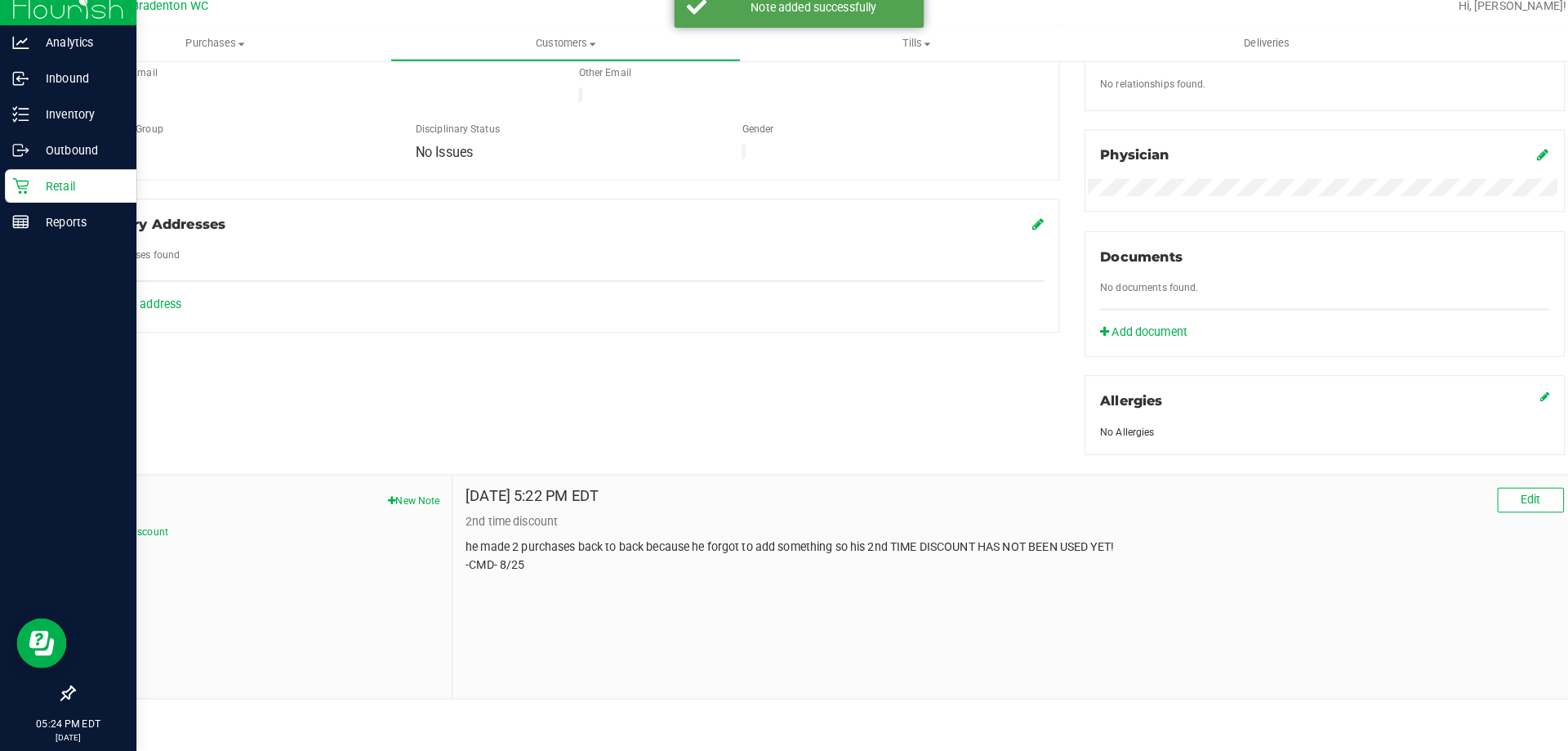
click at [84, 191] on p "Retail" at bounding box center [77, 196] width 98 height 20
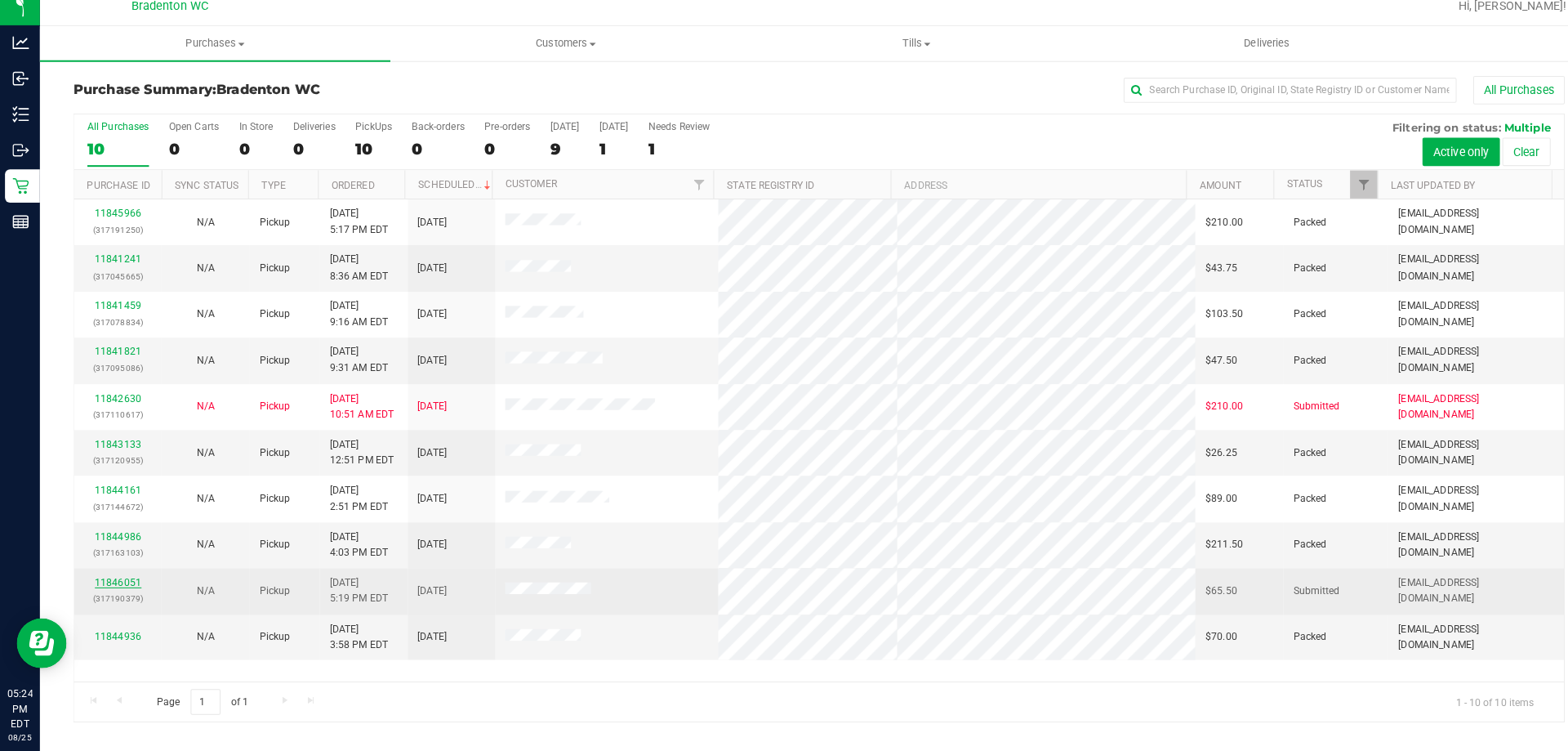
click at [127, 582] on link "11846051" at bounding box center [115, 585] width 46 height 12
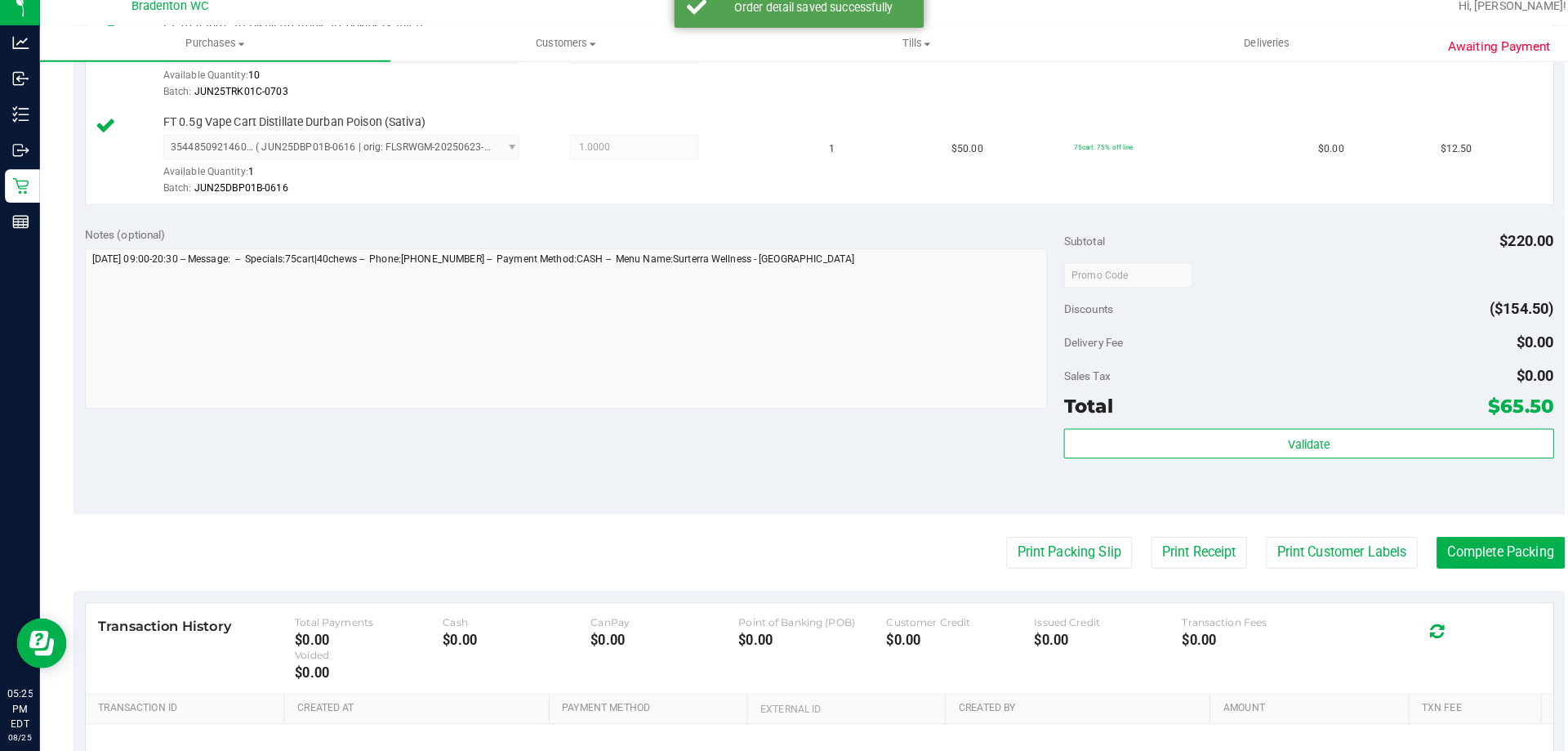
scroll to position [695, 0]
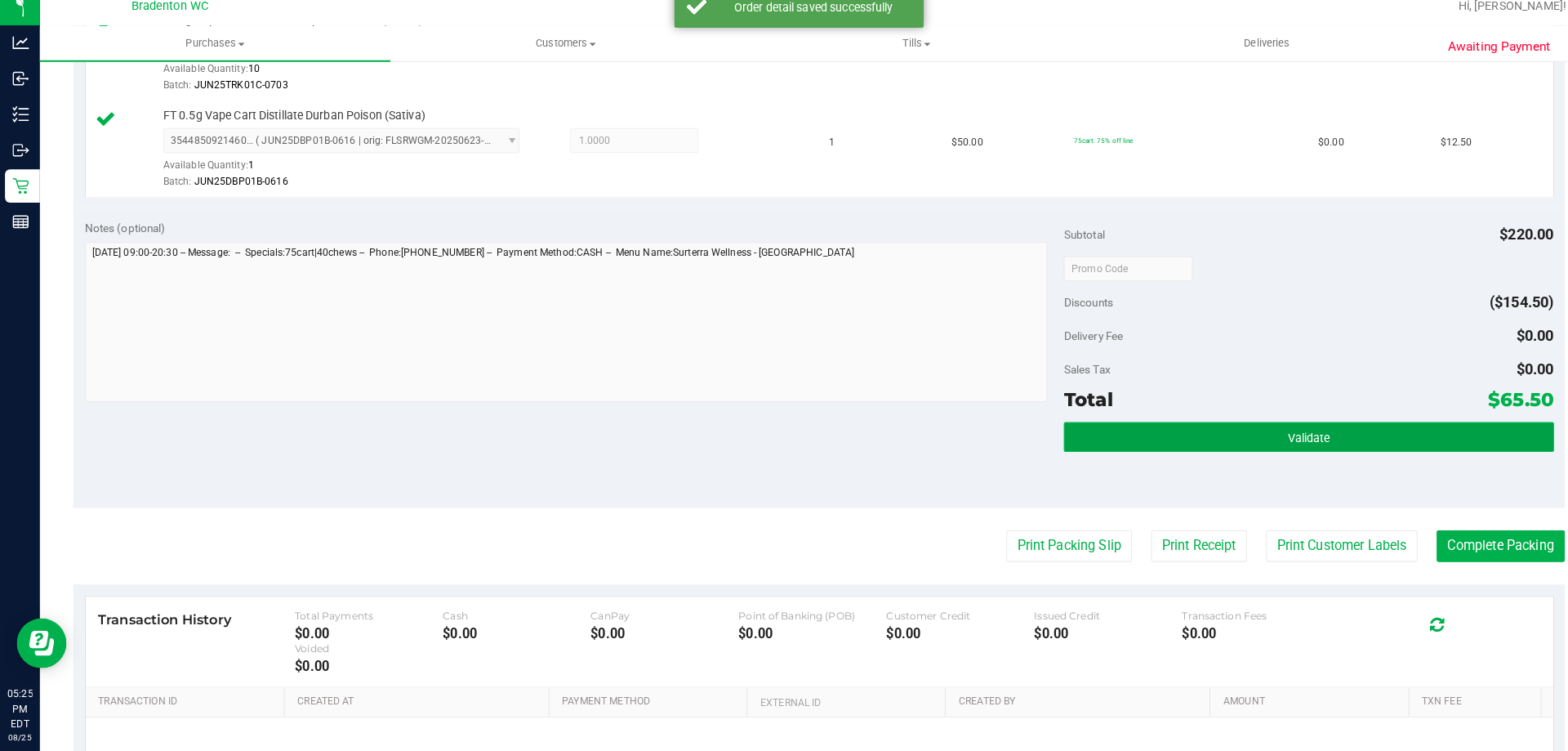
click at [1113, 442] on button "Validate" at bounding box center [1283, 441] width 480 height 29
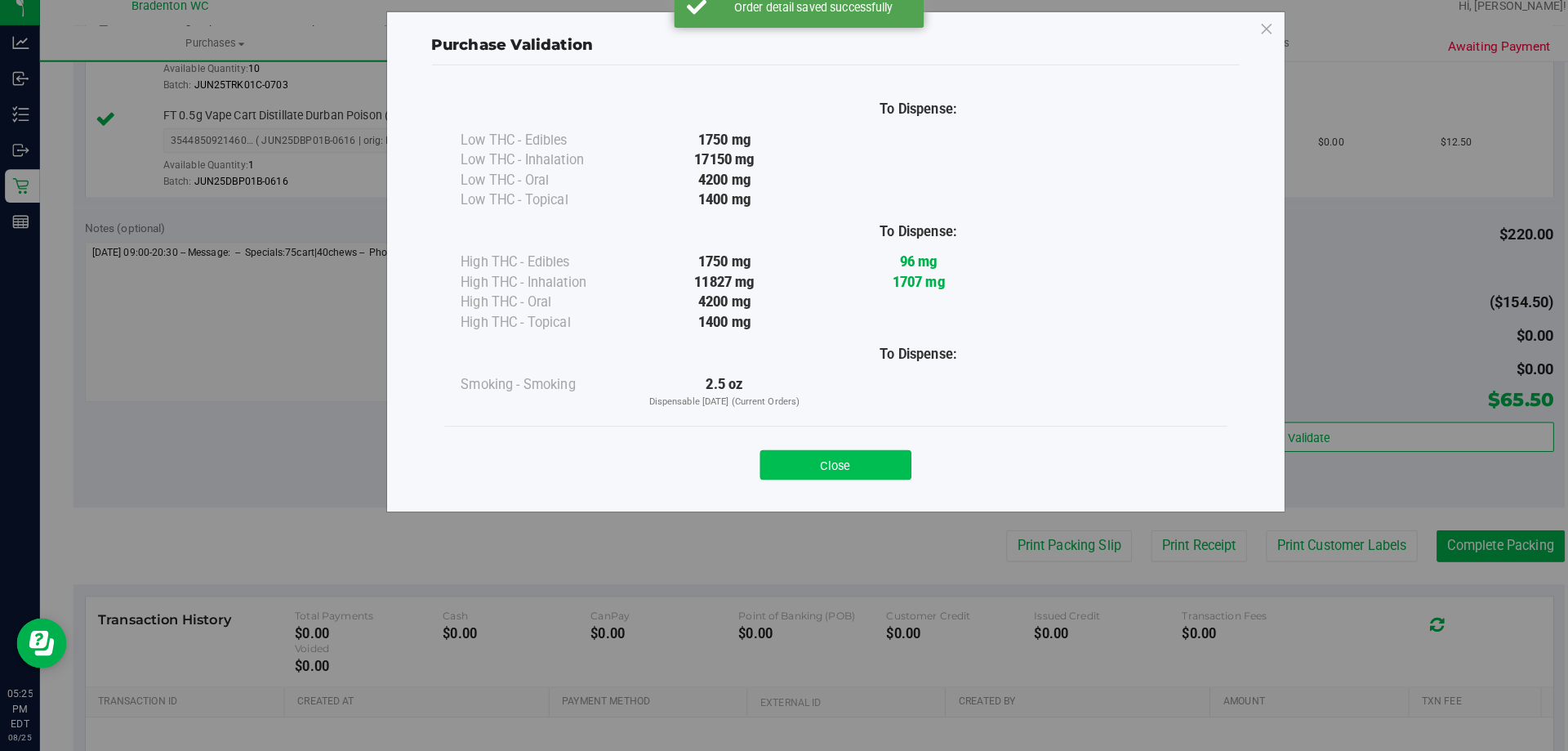
click at [846, 458] on button "Close" at bounding box center [820, 469] width 149 height 29
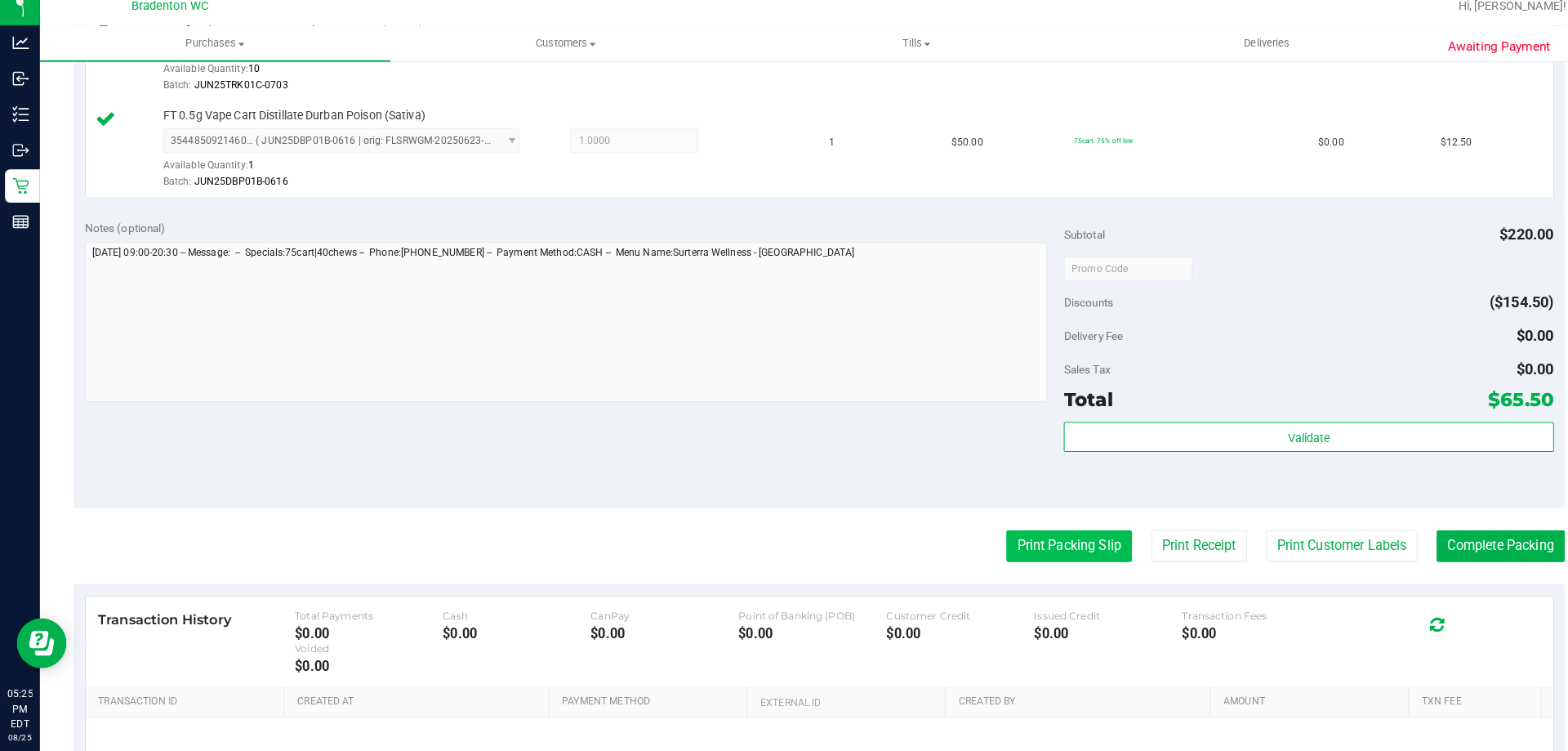
click at [1019, 549] on button "Print Packing Slip" at bounding box center [1049, 549] width 124 height 31
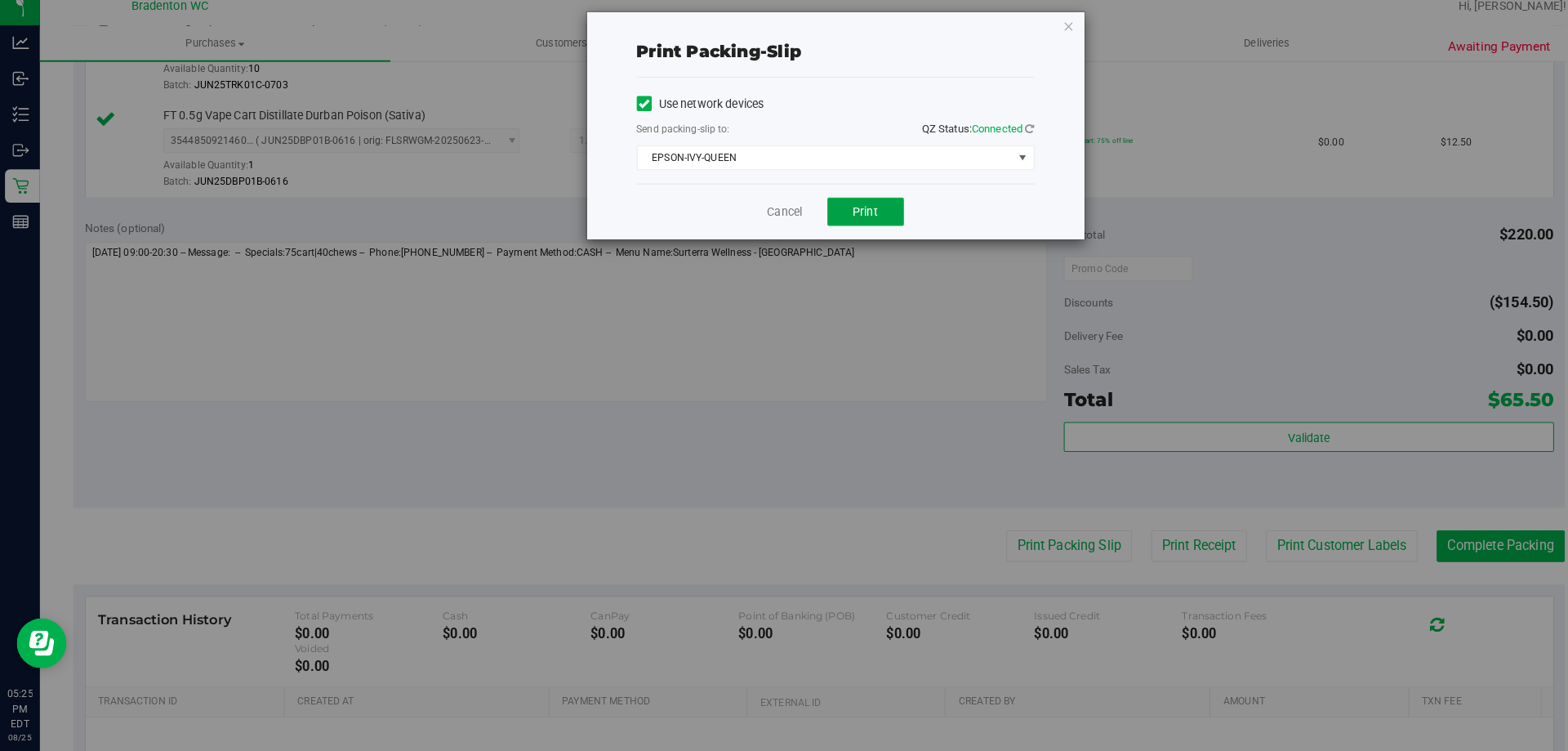
click at [825, 222] on button "Print" at bounding box center [849, 221] width 75 height 27
click at [767, 219] on link "Cancel" at bounding box center [770, 222] width 34 height 17
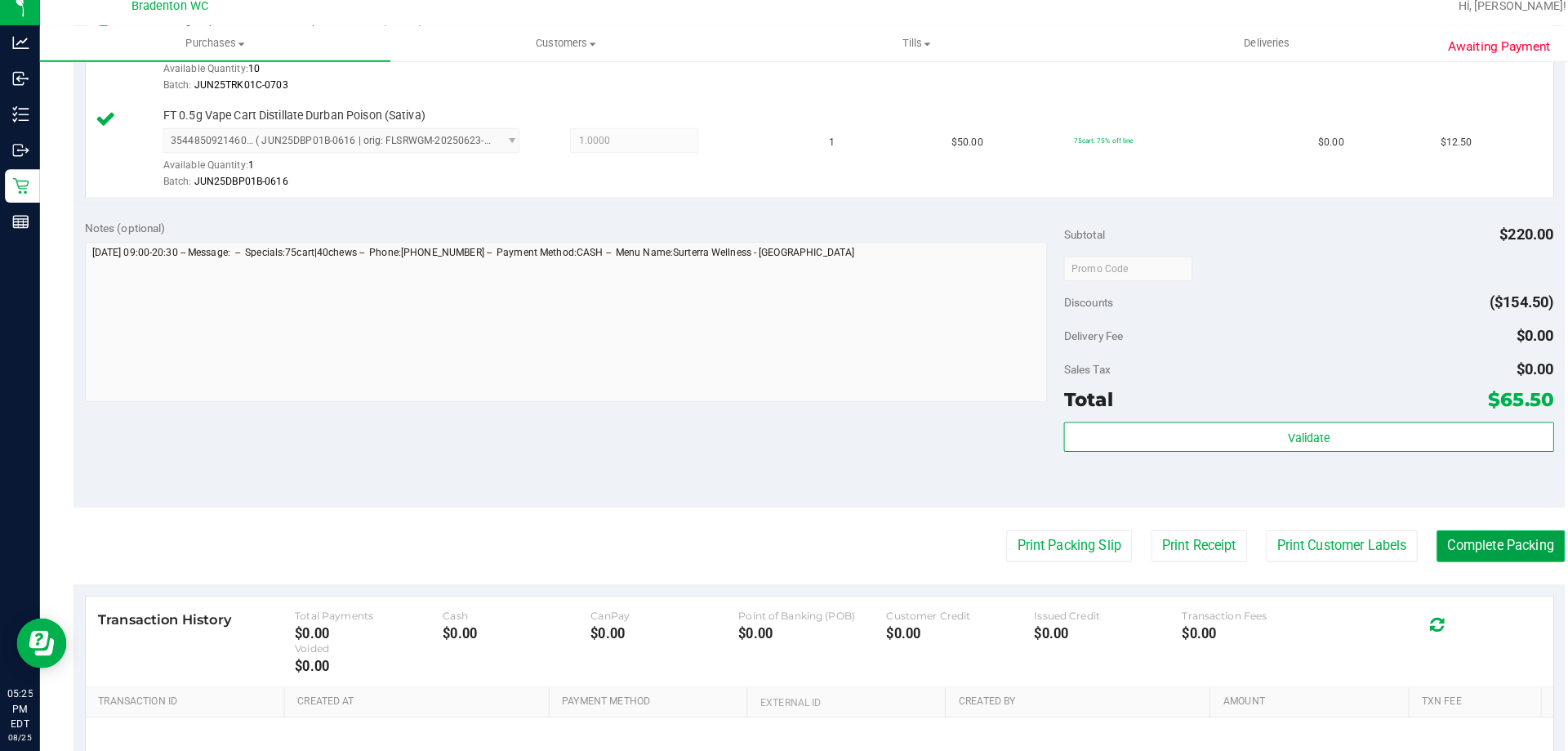
click at [1471, 549] on button "Complete Packing" at bounding box center [1473, 549] width 126 height 31
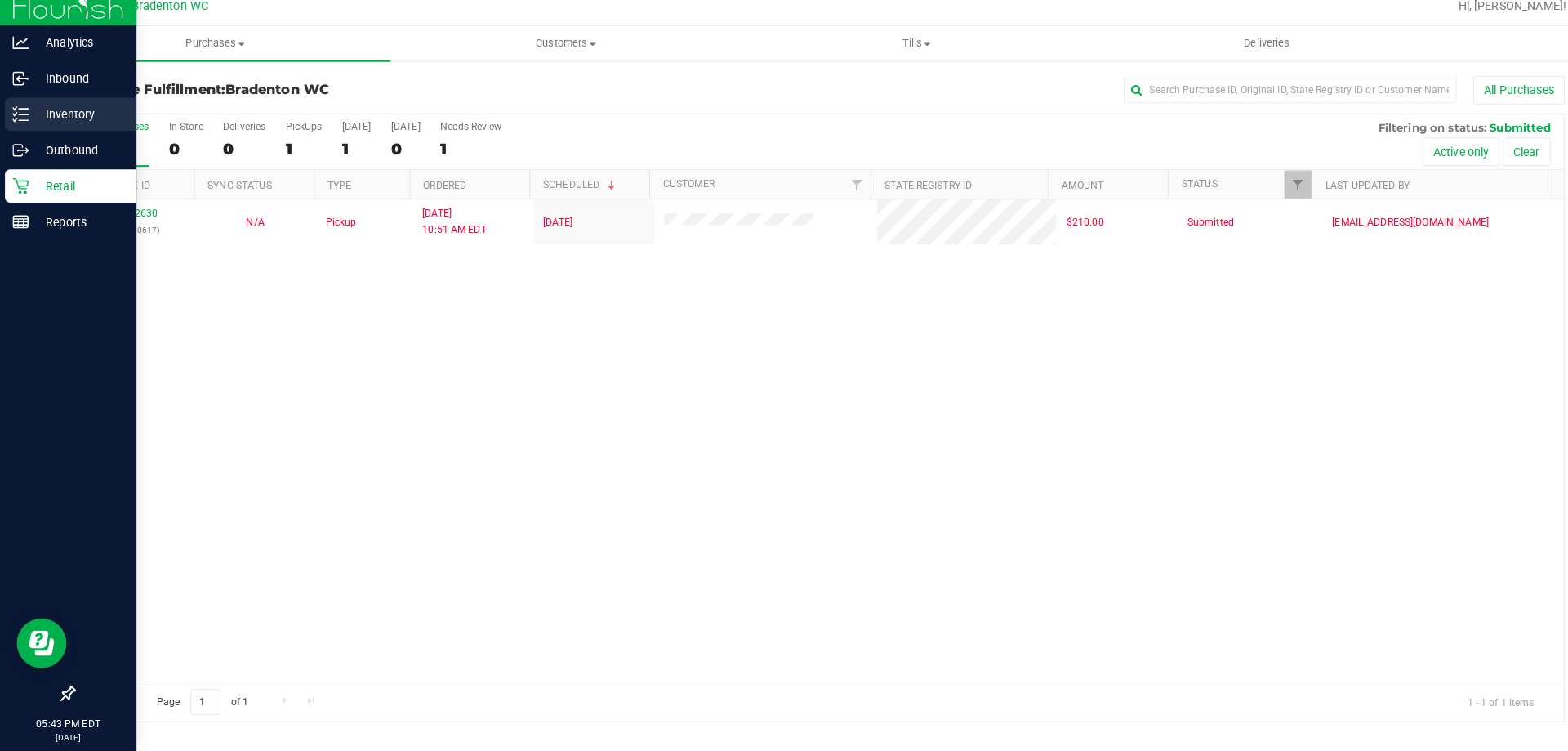
click at [19, 119] on icon at bounding box center [21, 126] width 17 height 17
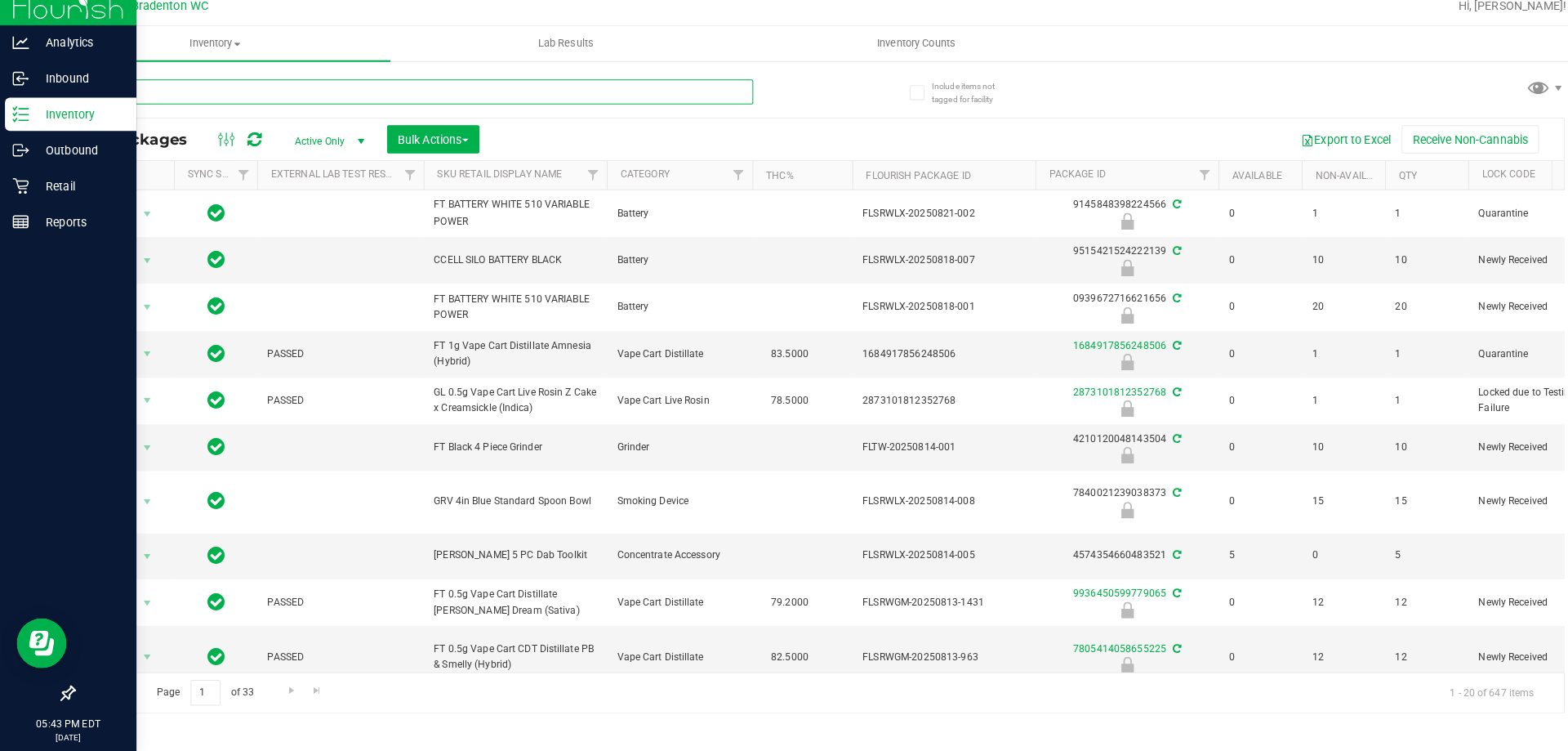
click at [324, 98] on input "text" at bounding box center [406, 104] width 667 height 25
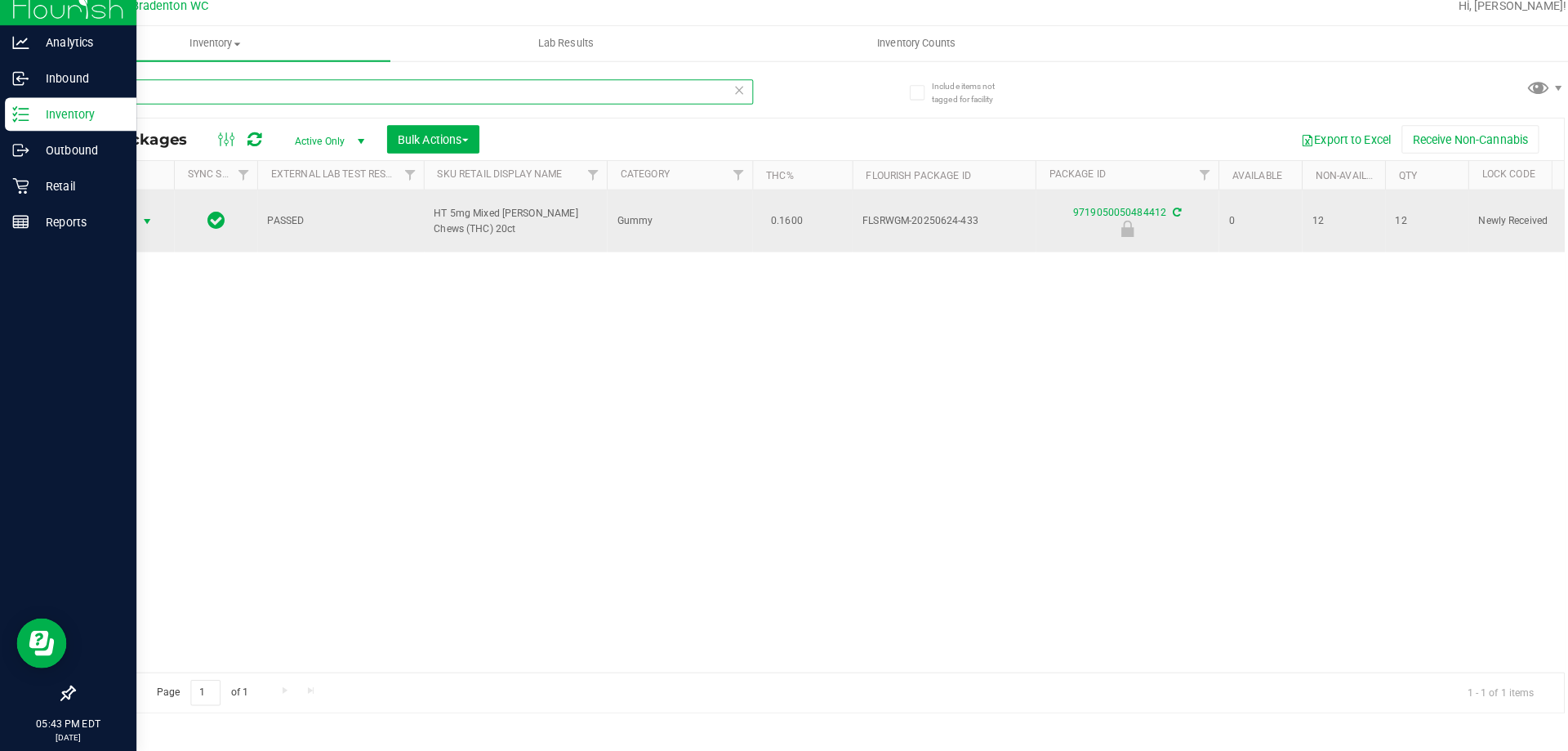
type input "-433"
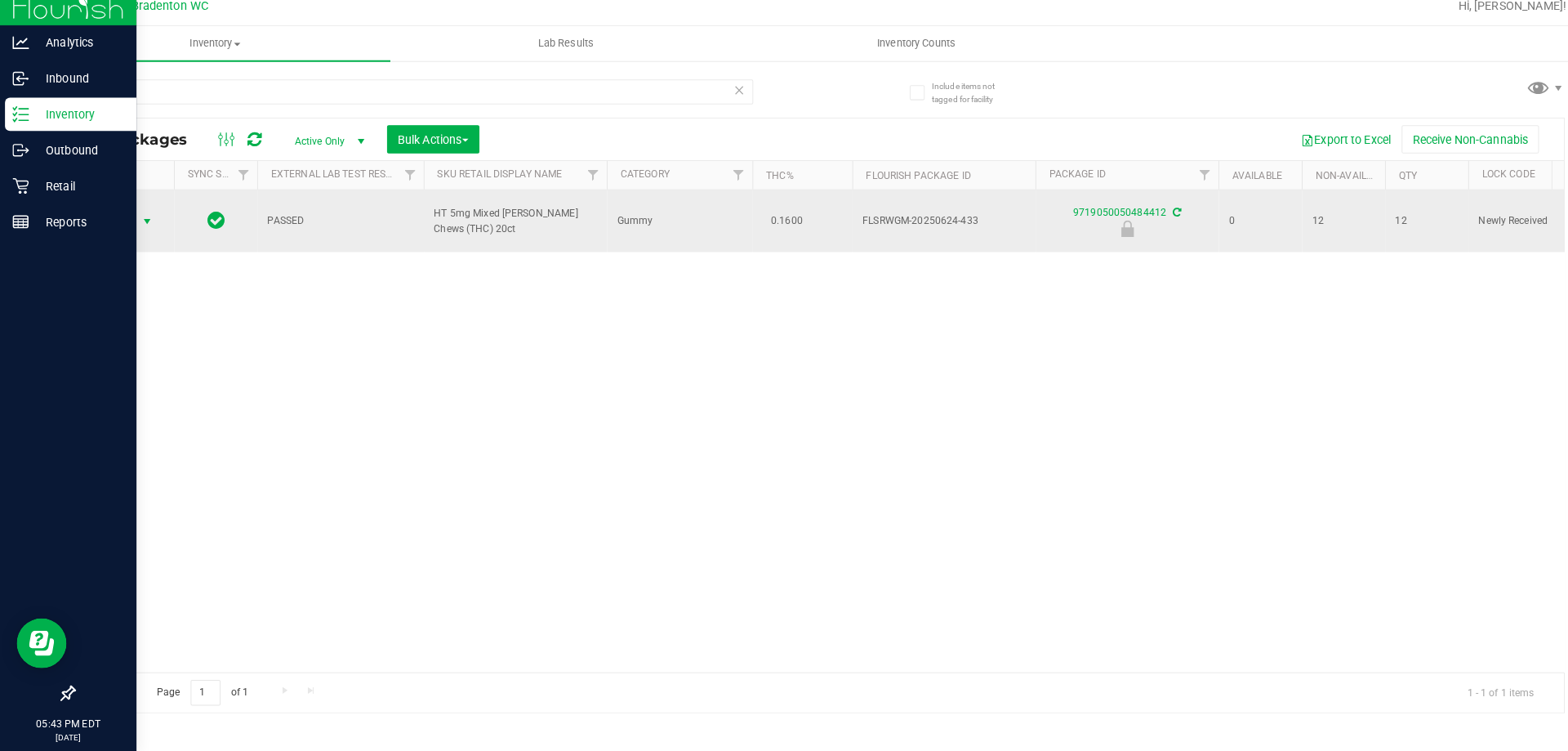
click at [143, 224] on span "select" at bounding box center [144, 231] width 13 height 13
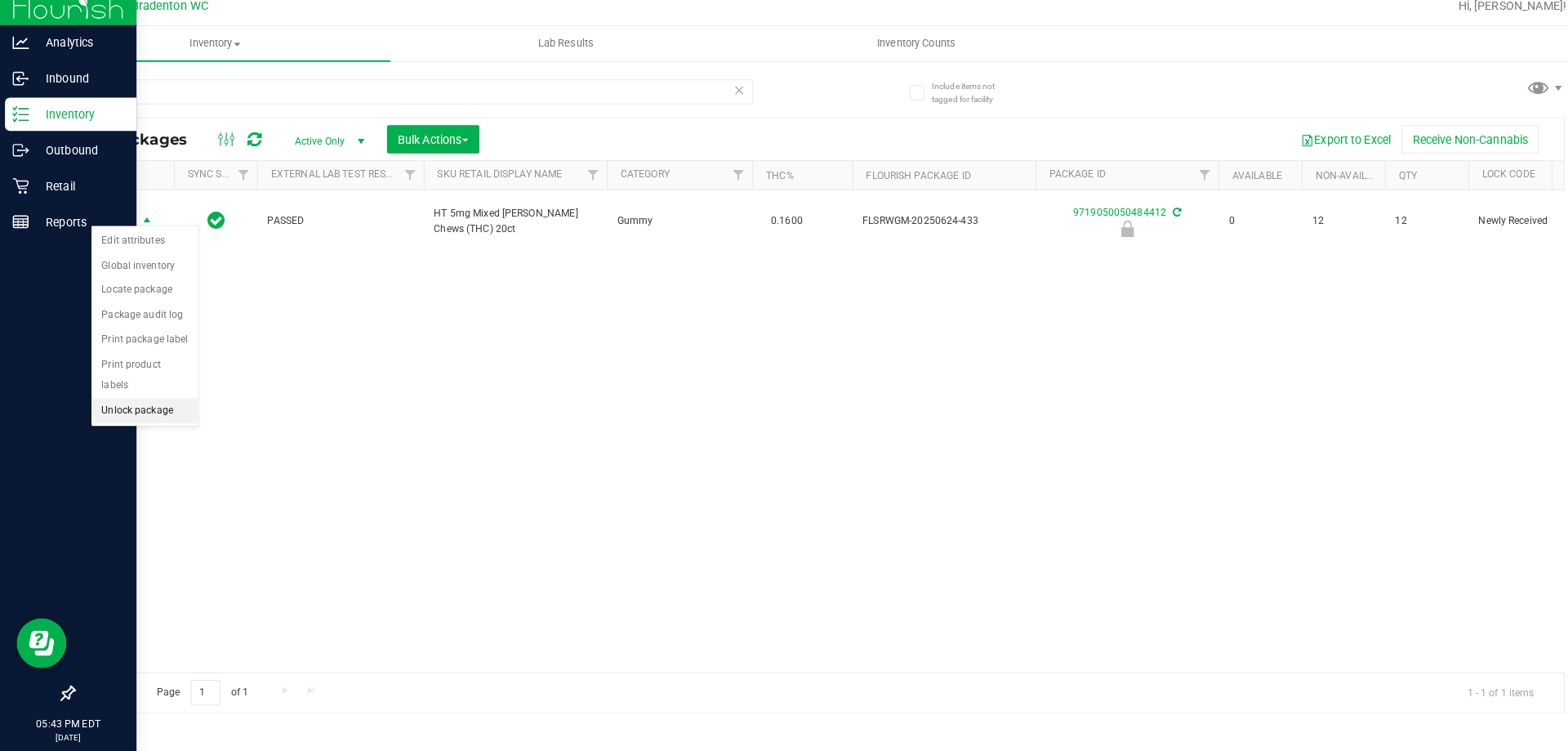
click at [144, 404] on li "Unlock package" at bounding box center [142, 417] width 105 height 25
